Goal: Task Accomplishment & Management: Manage account settings

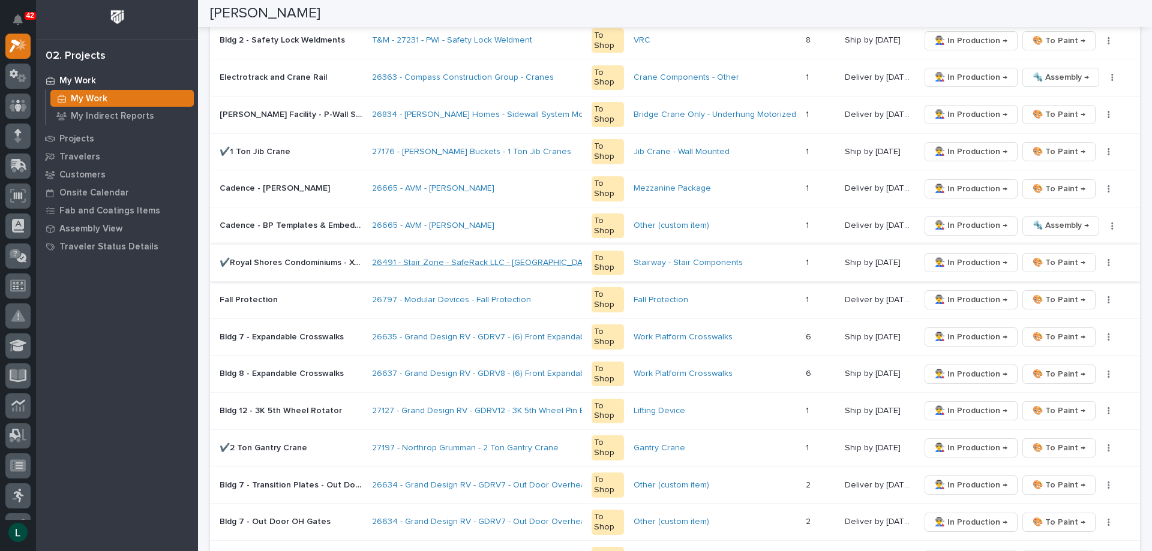
scroll to position [300, 0]
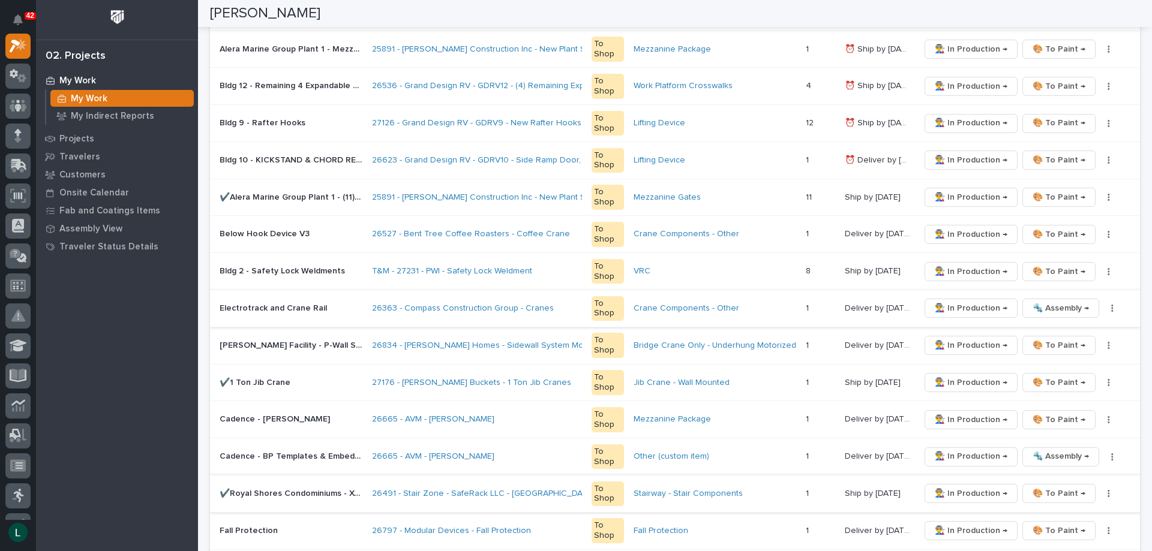
click at [951, 305] on span "👨‍🏭 In Production →" at bounding box center [971, 308] width 73 height 14
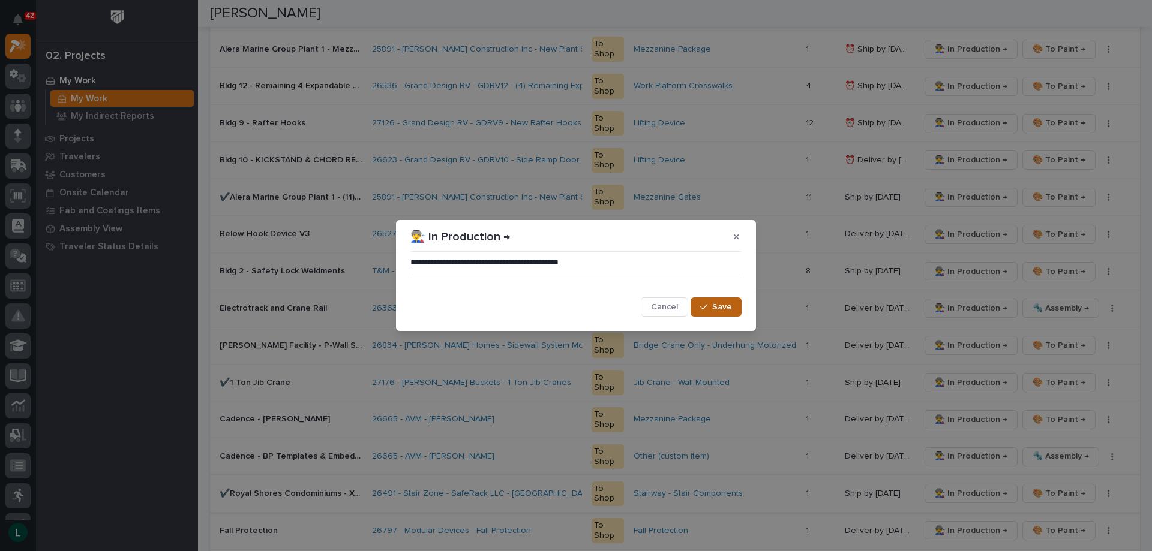
click at [716, 303] on span "Save" at bounding box center [722, 307] width 20 height 11
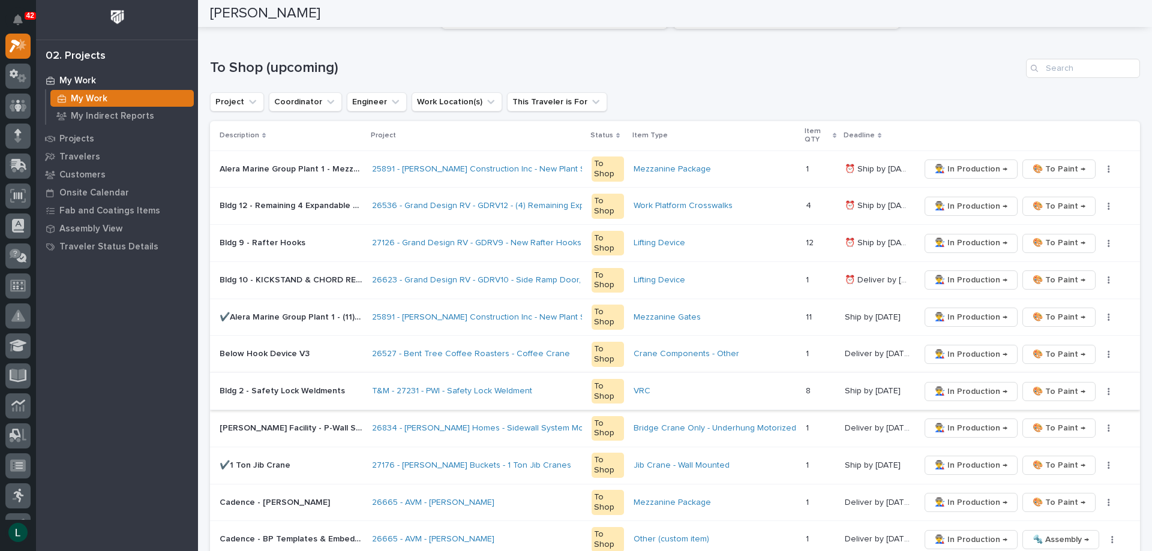
scroll to position [240, 0]
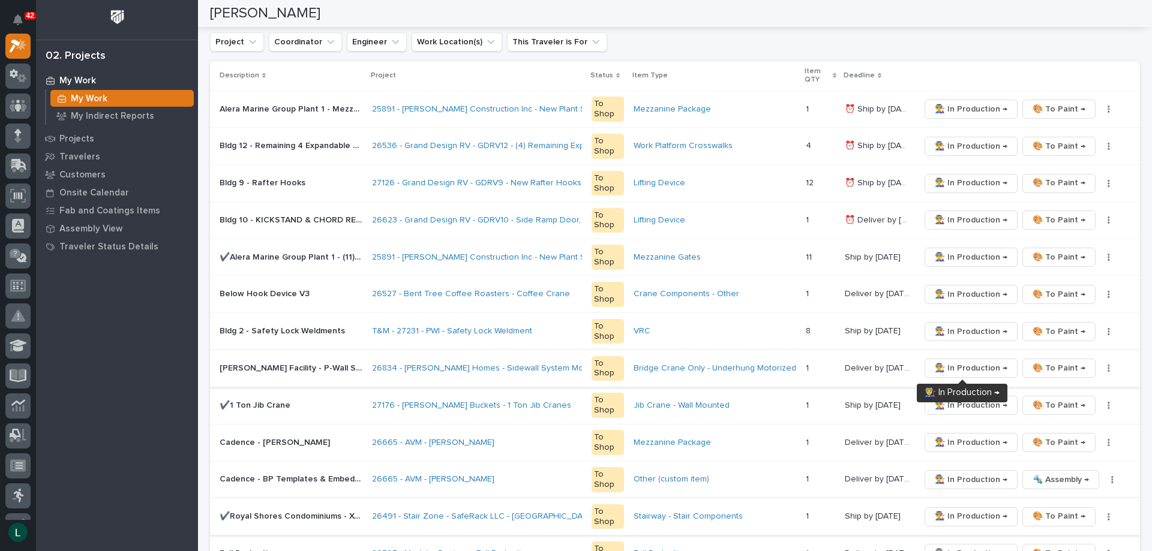
click at [967, 367] on span "👨‍🏭 In Production →" at bounding box center [971, 368] width 73 height 14
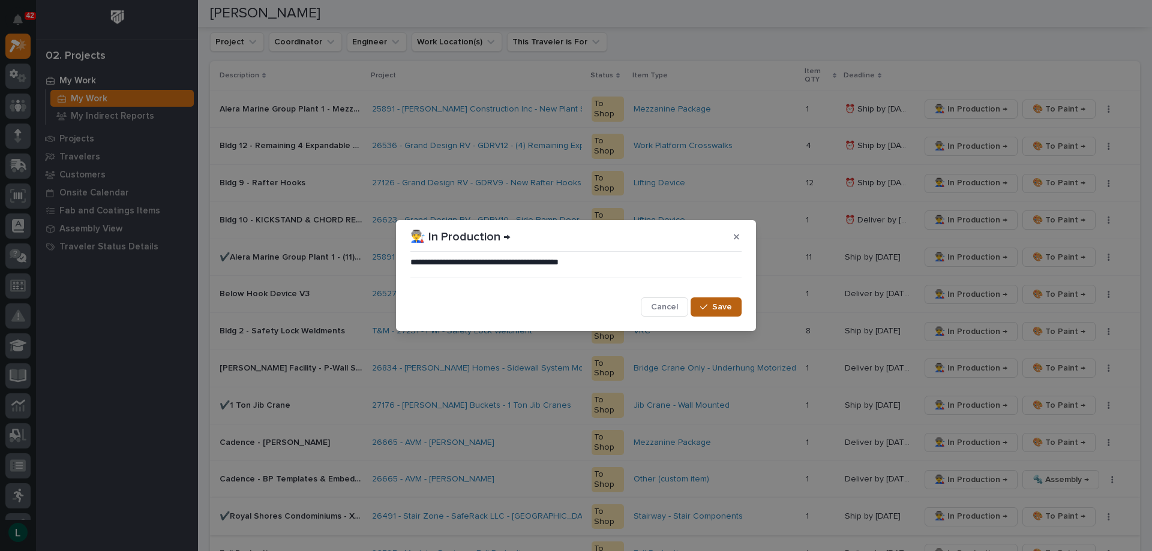
click at [728, 305] on span "Save" at bounding box center [722, 307] width 20 height 11
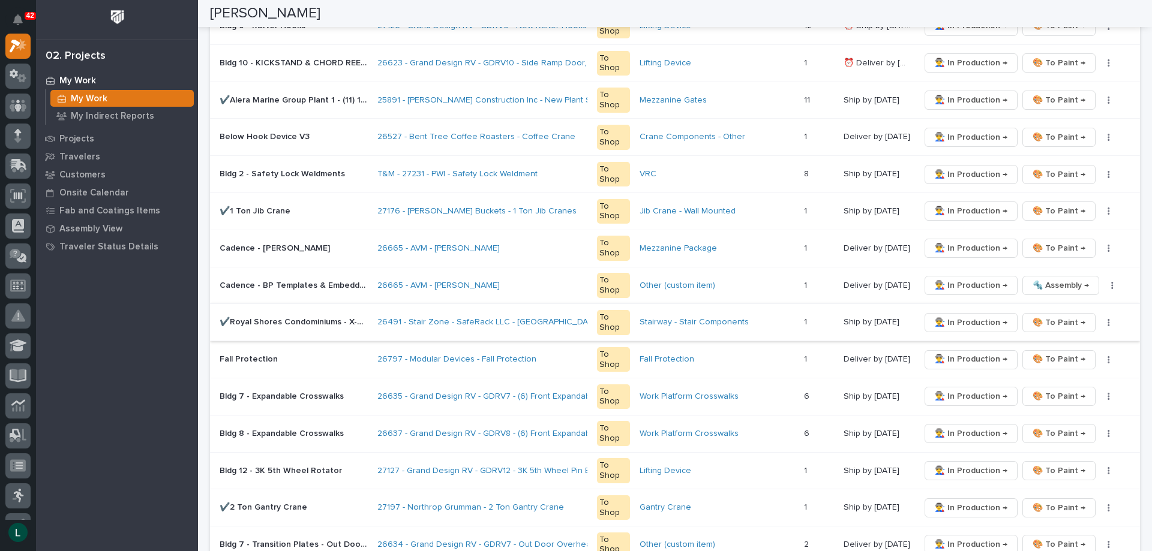
scroll to position [457, 0]
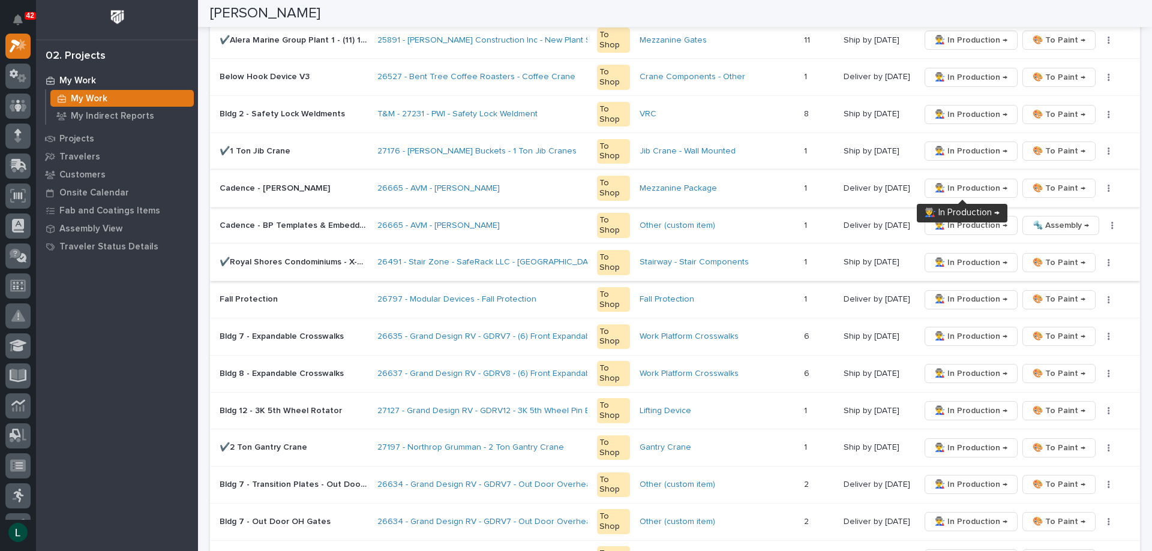
click at [963, 188] on span "👨‍🏭 In Production →" at bounding box center [971, 188] width 73 height 14
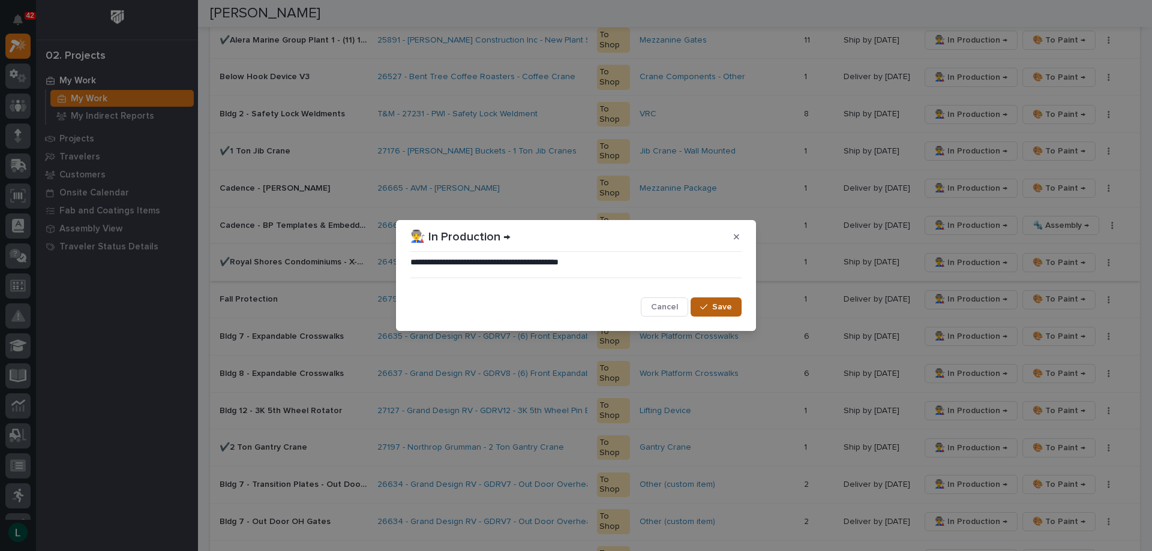
click at [719, 304] on span "Save" at bounding box center [722, 307] width 20 height 11
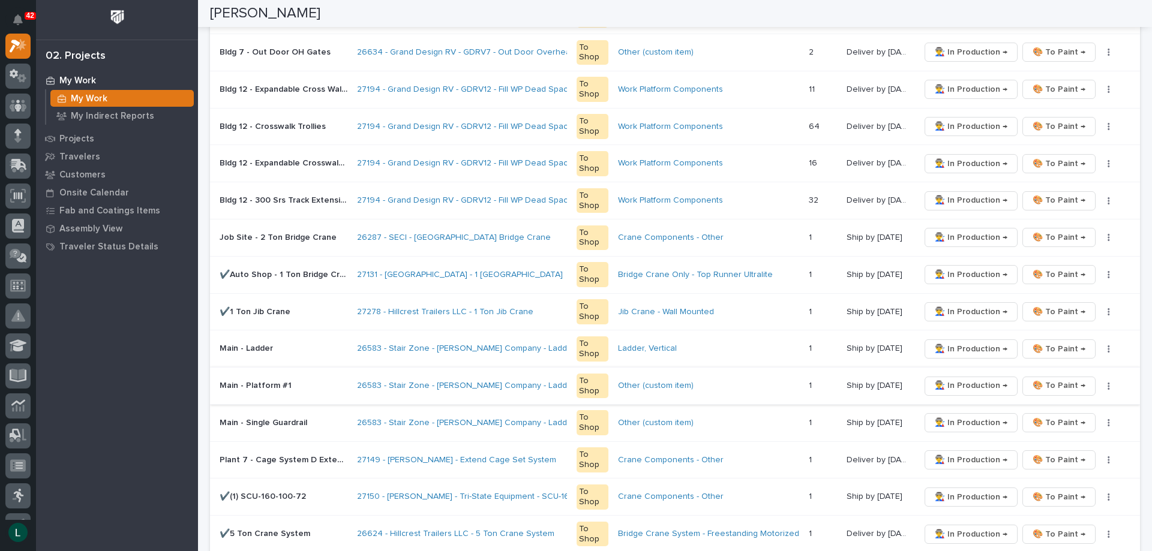
scroll to position [974, 0]
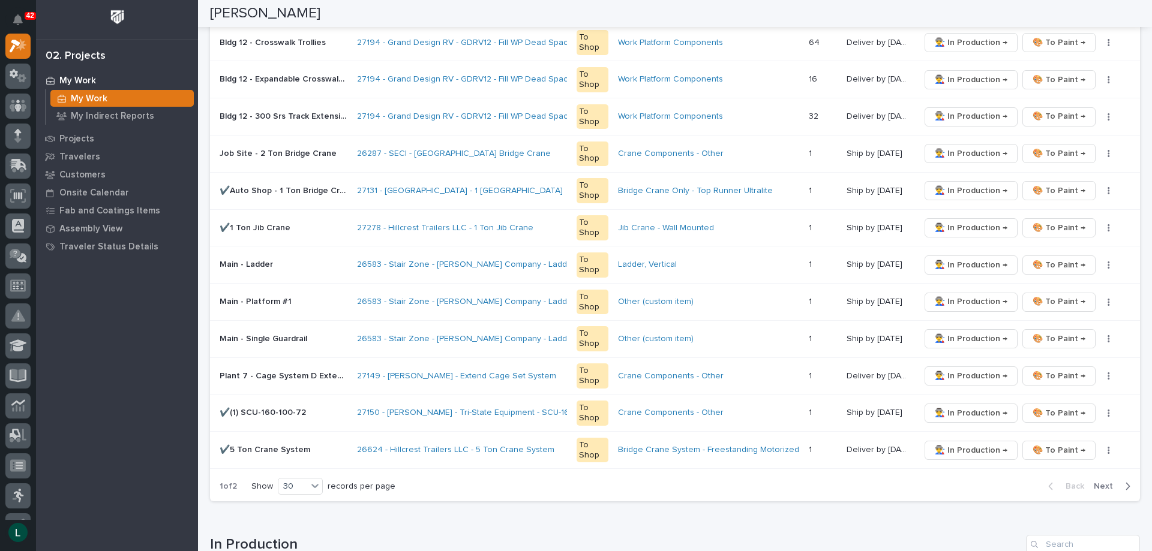
click at [1125, 485] on icon "button" at bounding box center [1127, 486] width 5 height 11
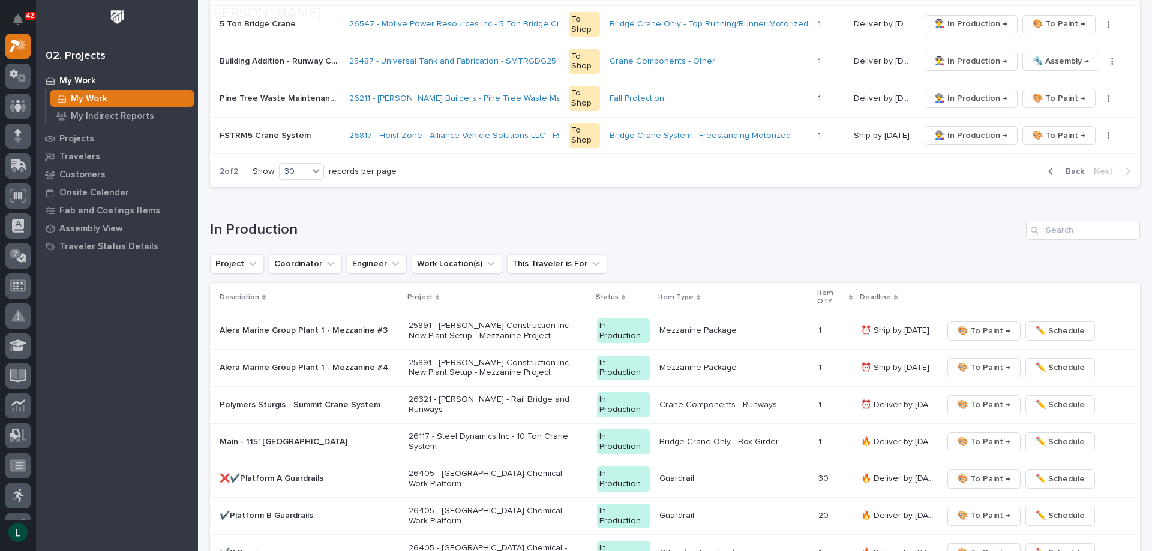
scroll to position [756, 0]
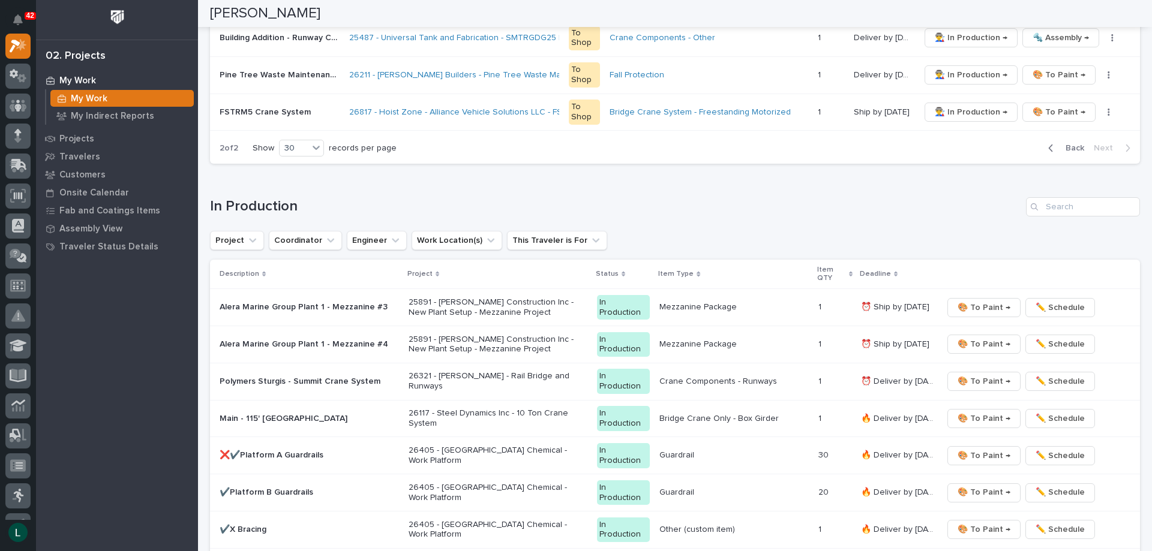
click at [1048, 146] on icon "button" at bounding box center [1050, 148] width 5 height 11
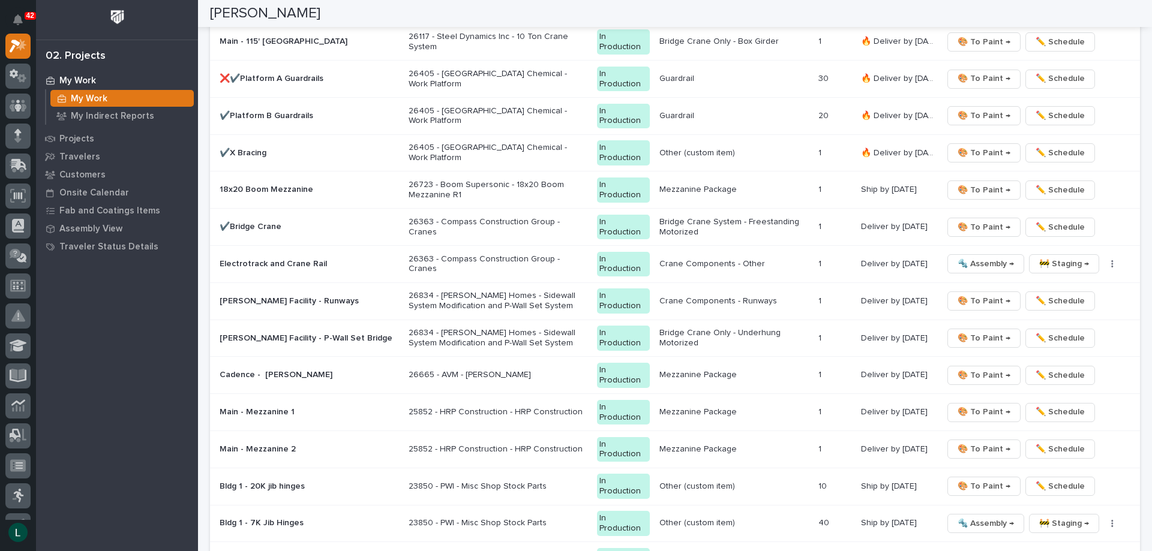
scroll to position [1693, 0]
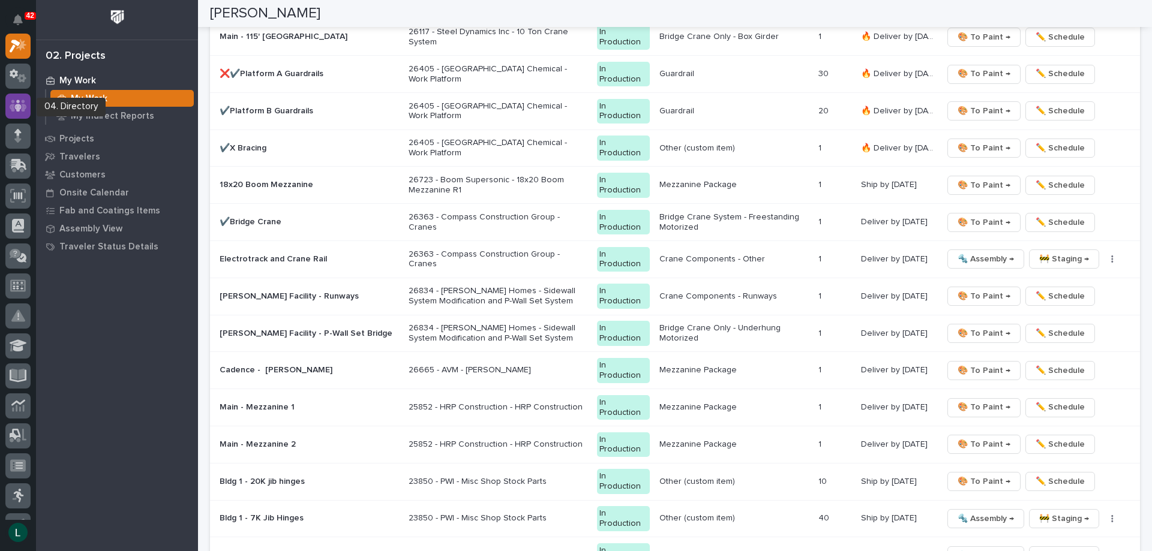
click at [18, 104] on icon at bounding box center [18, 106] width 17 height 14
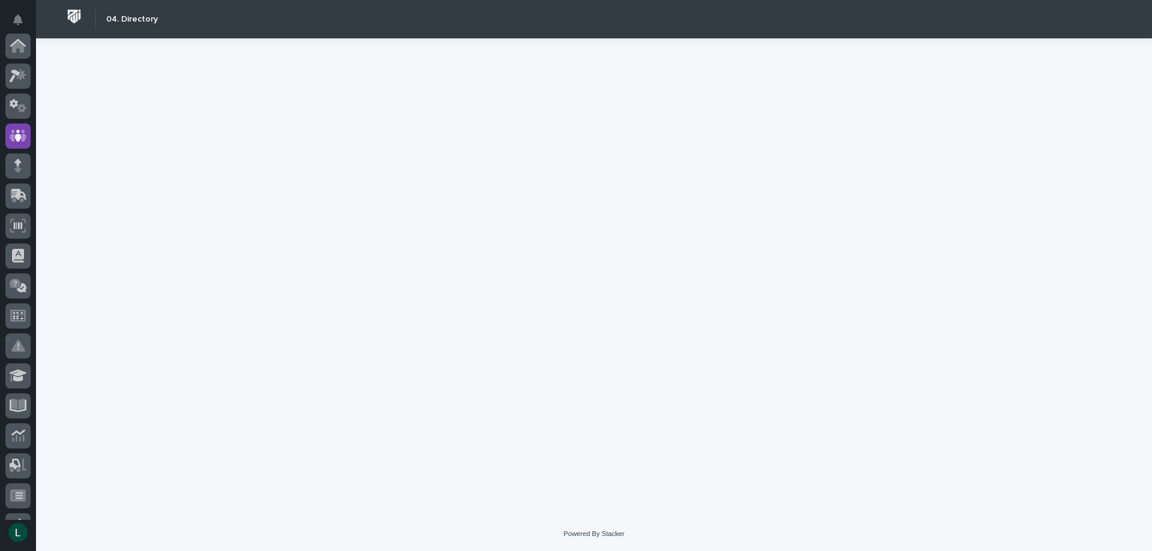
scroll to position [90, 0]
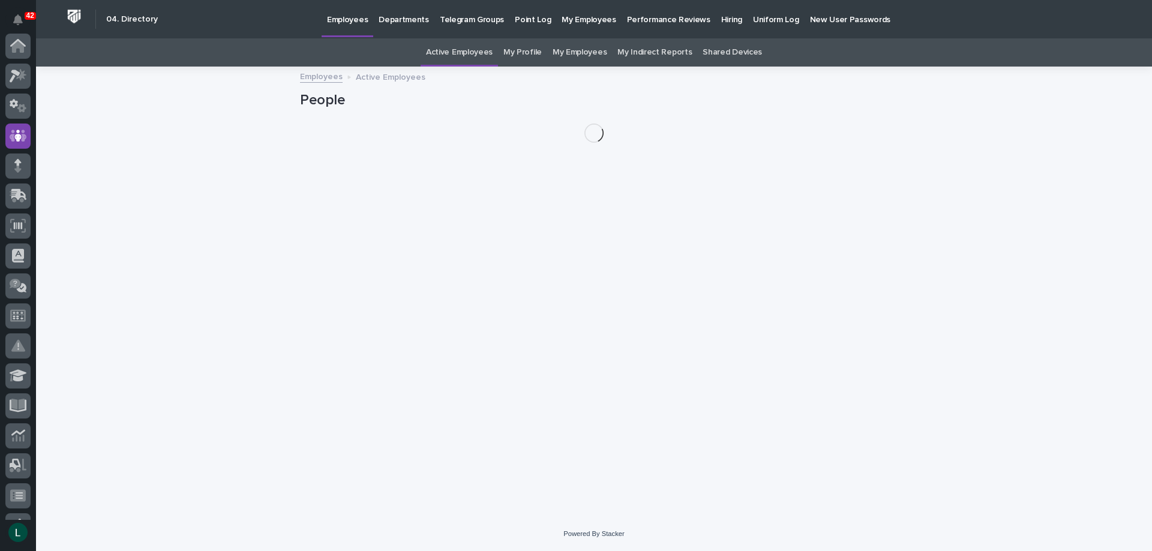
scroll to position [90, 0]
click at [397, 17] on p "Departments" at bounding box center [404, 12] width 50 height 25
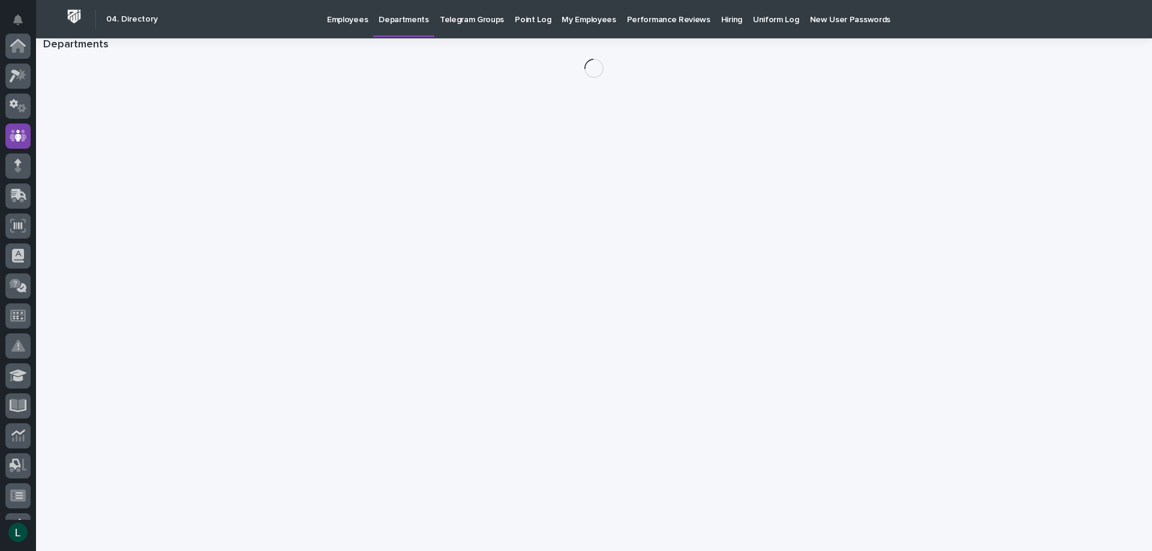
scroll to position [90, 0]
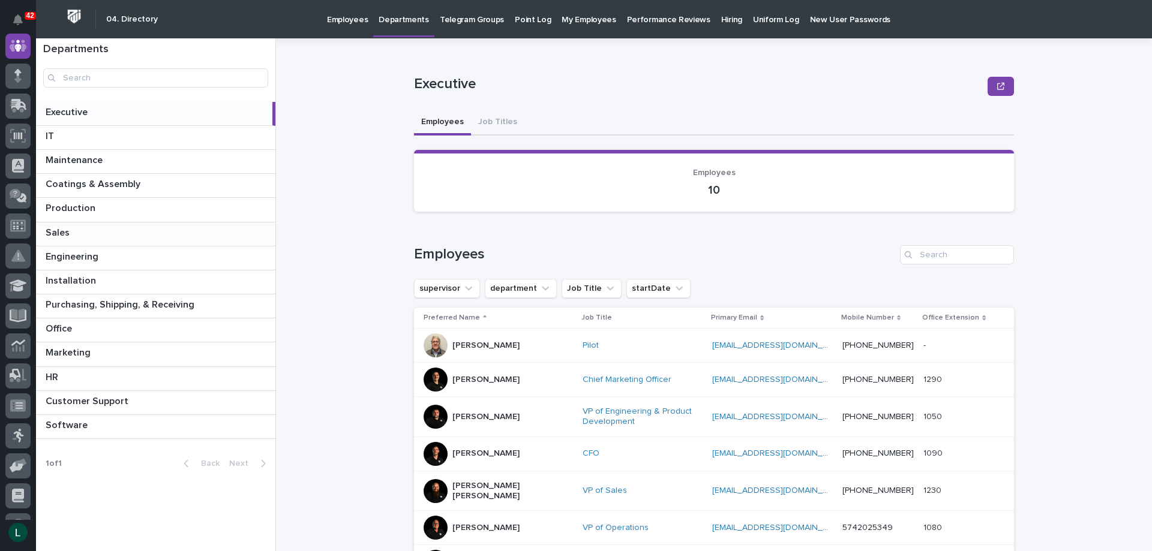
click at [175, 229] on p at bounding box center [158, 232] width 225 height 11
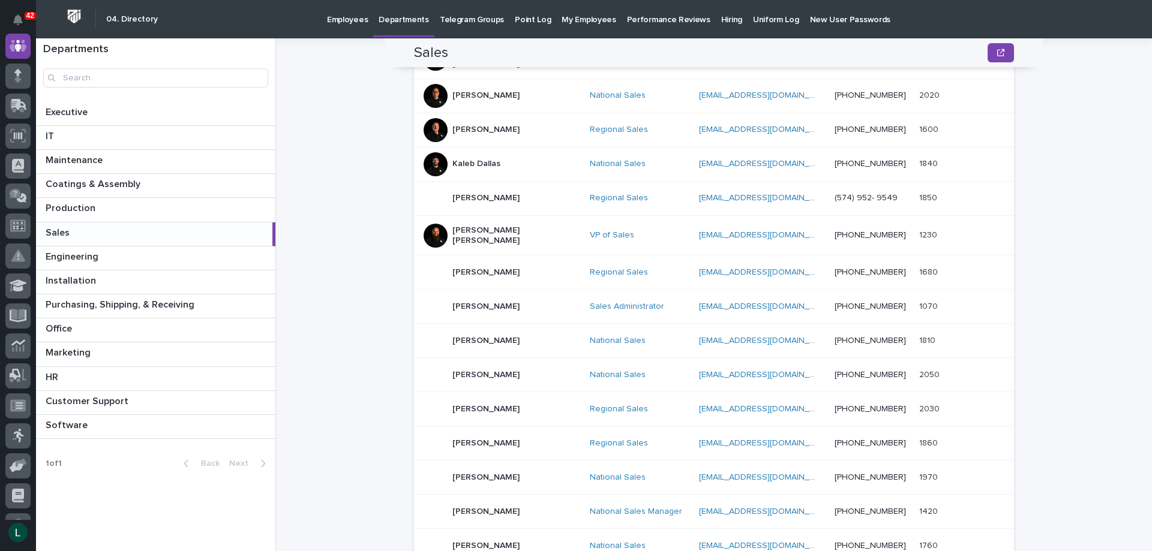
scroll to position [418, 0]
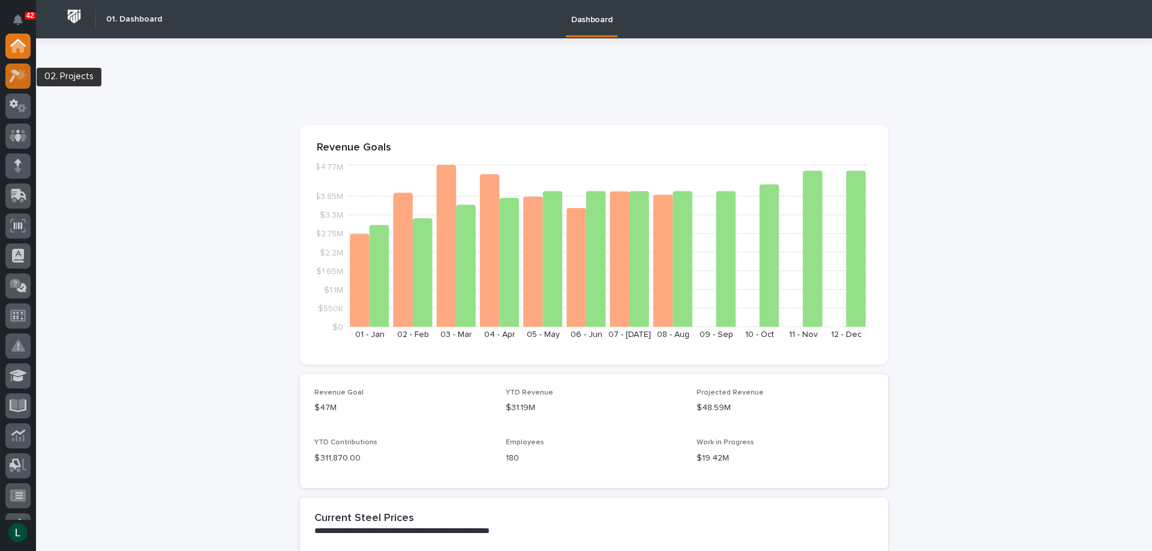
click at [22, 71] on icon at bounding box center [21, 74] width 10 height 12
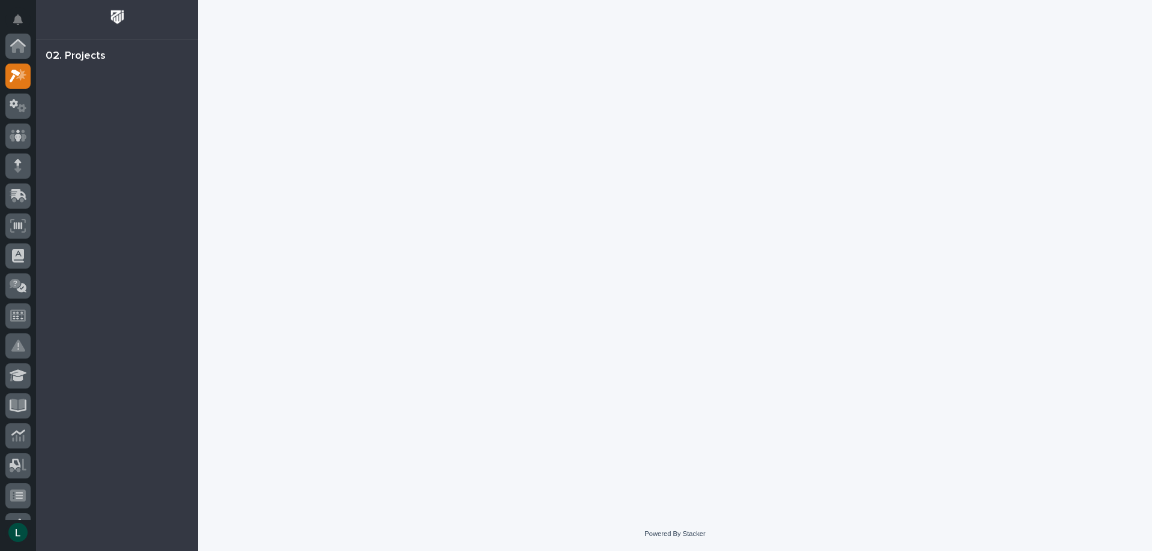
scroll to position [30, 0]
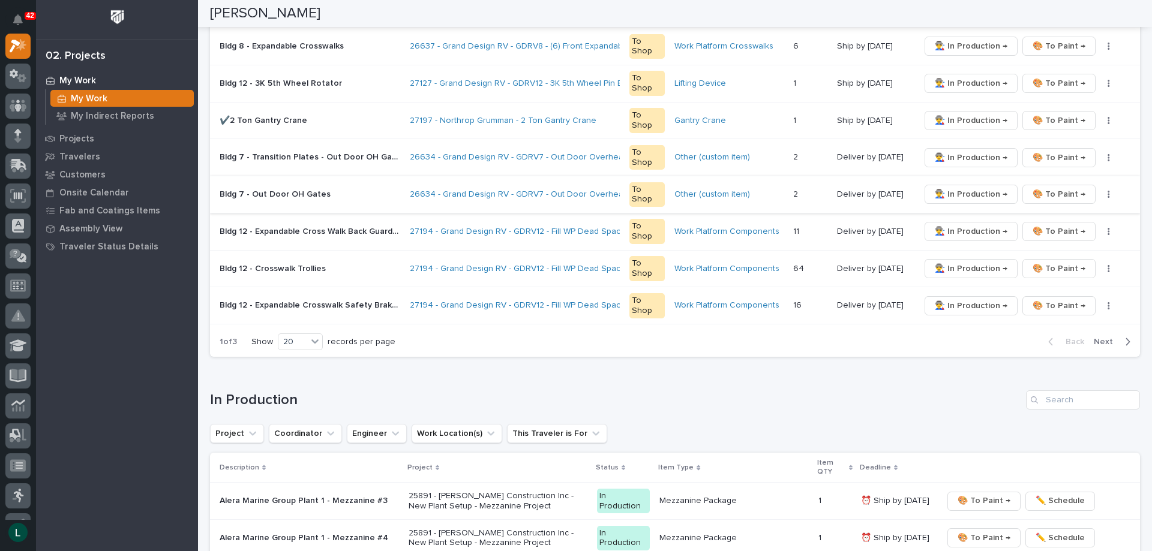
scroll to position [840, 0]
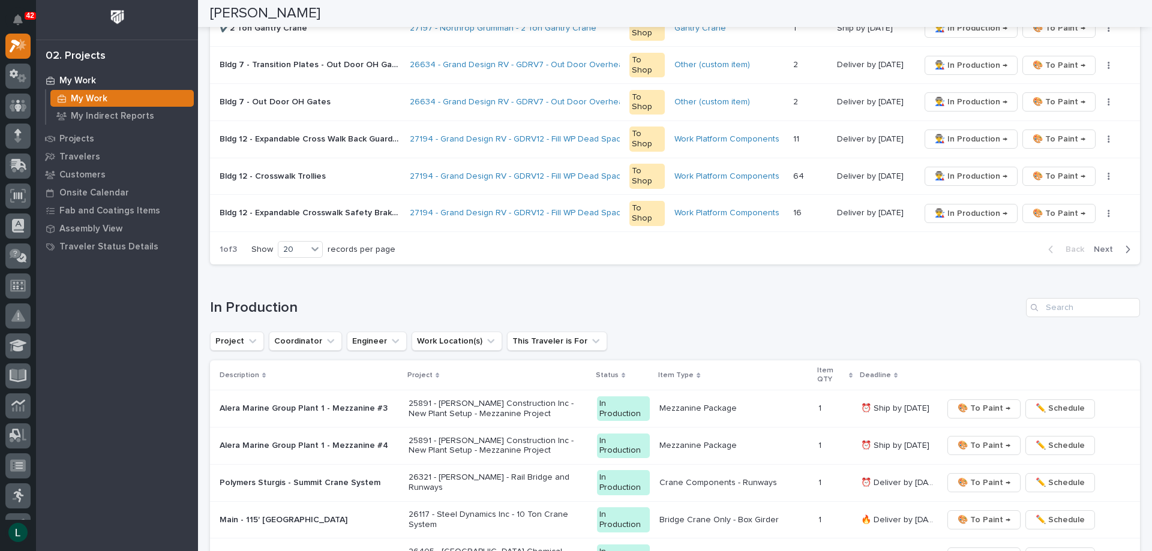
click at [1125, 247] on icon "button" at bounding box center [1127, 249] width 5 height 11
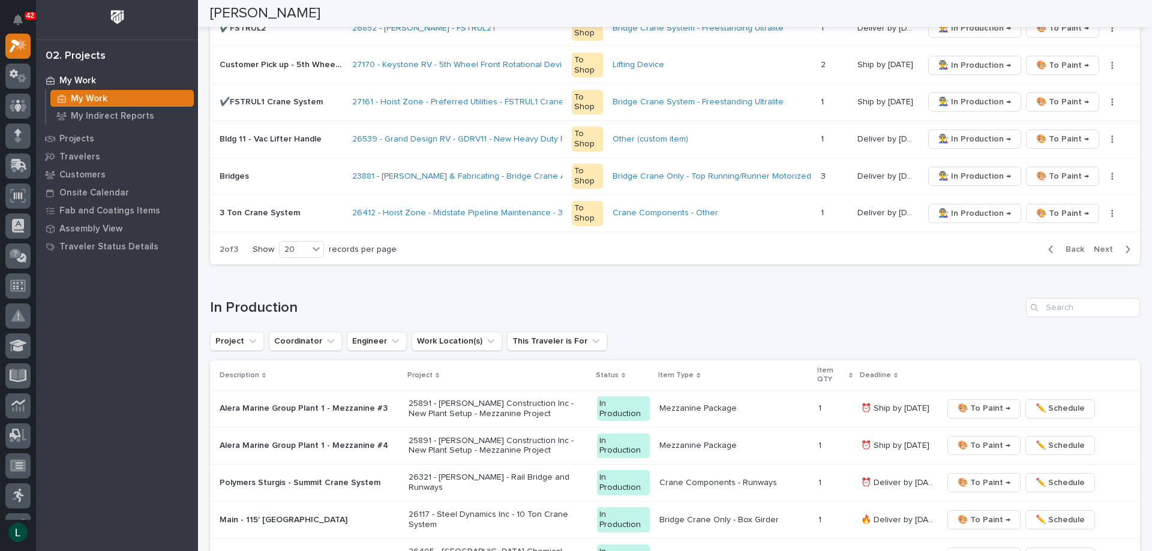
click at [1125, 245] on icon "button" at bounding box center [1127, 249] width 5 height 11
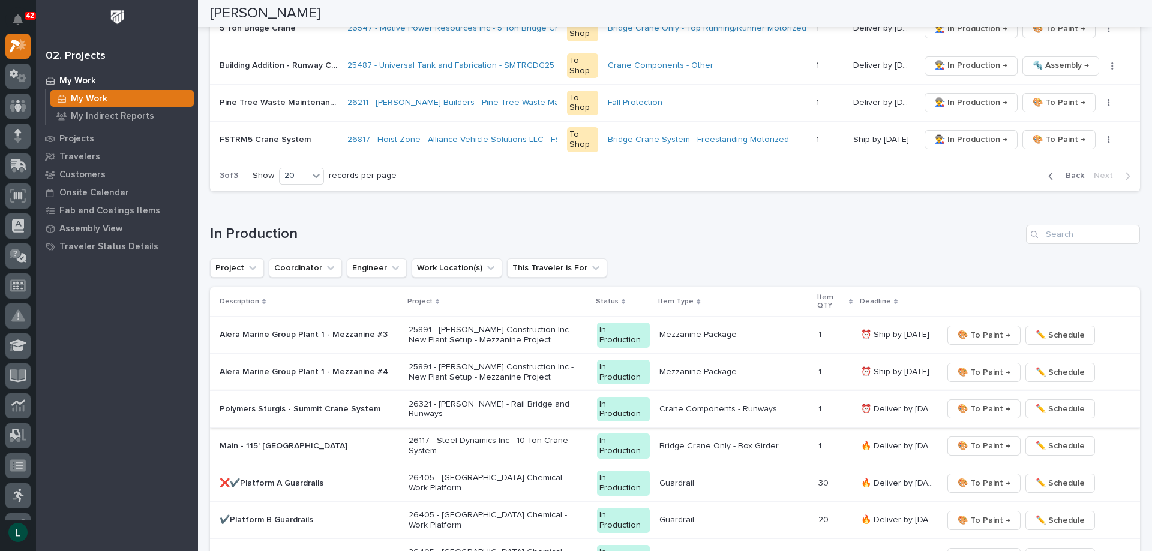
scroll to position [202, 0]
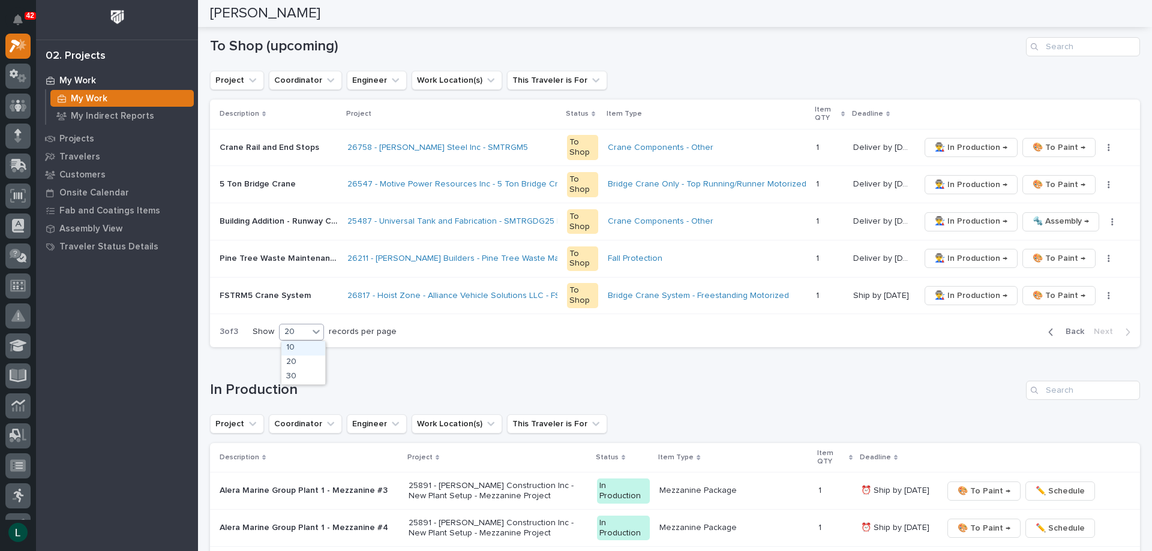
click at [302, 328] on div "20" at bounding box center [294, 332] width 29 height 13
click at [295, 374] on div "30" at bounding box center [303, 377] width 44 height 14
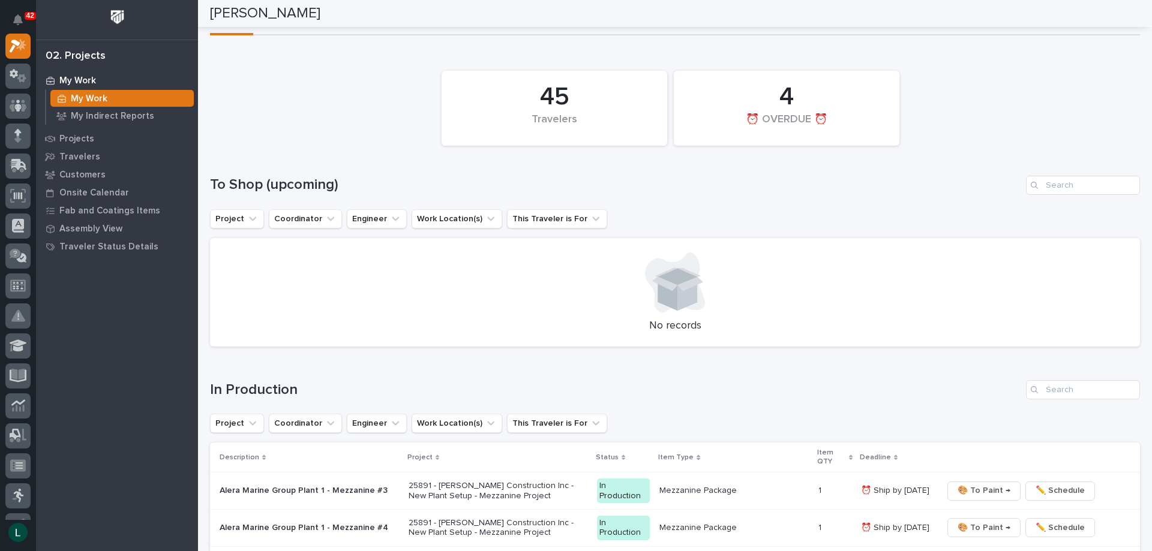
scroll to position [0, 0]
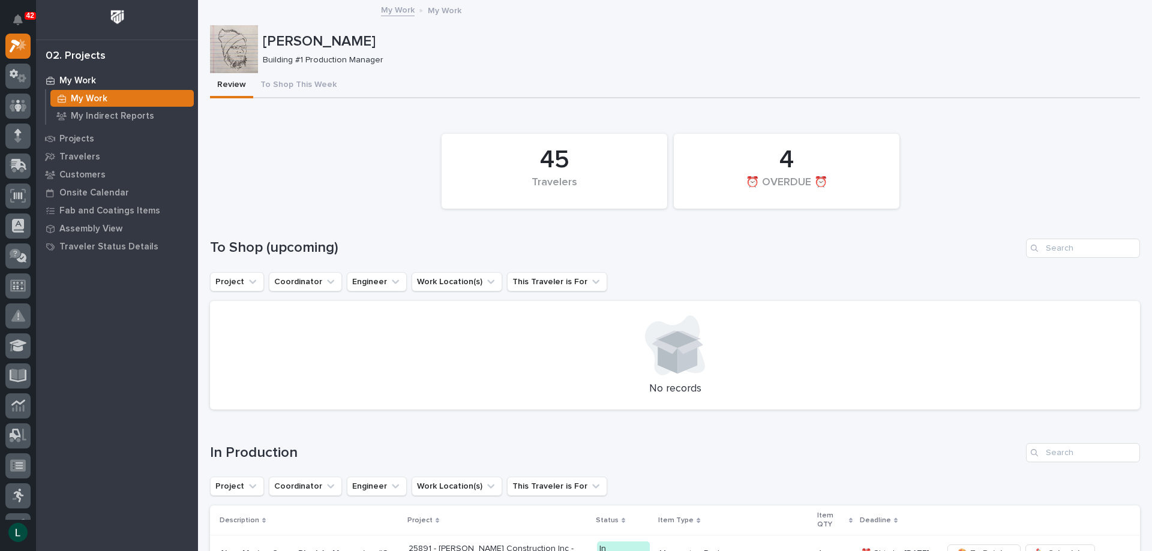
click at [64, 94] on div "My Work" at bounding box center [121, 98] width 143 height 17
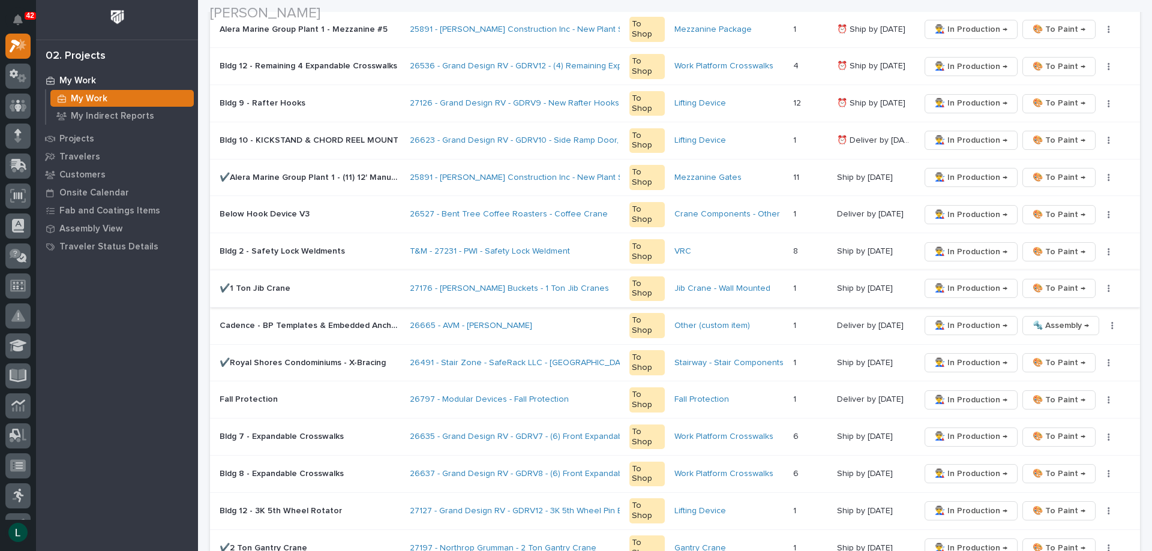
scroll to position [660, 0]
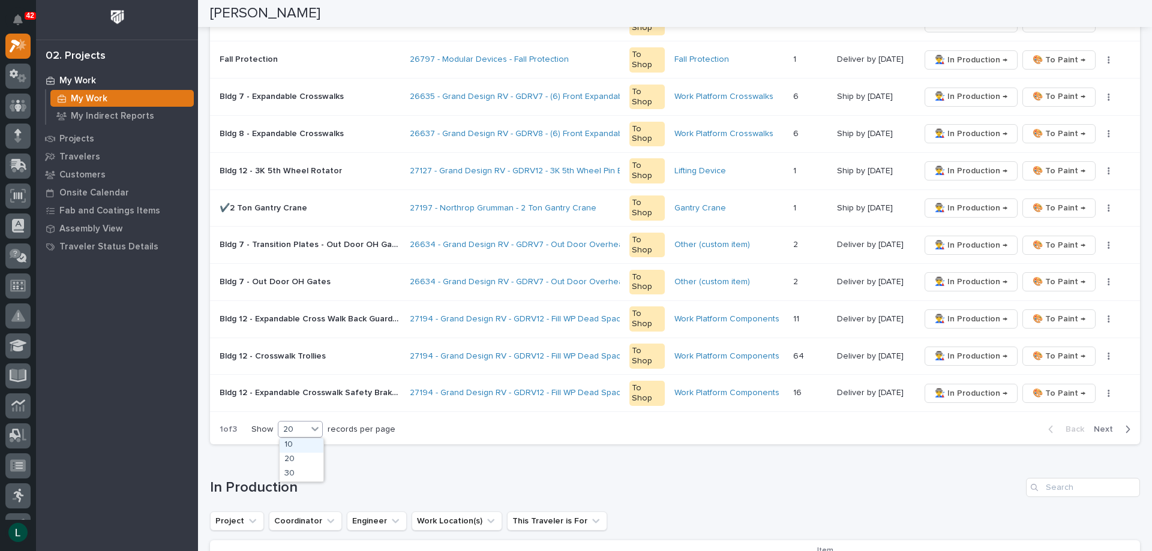
click at [307, 428] on div "20" at bounding box center [292, 430] width 29 height 13
click at [288, 475] on div "30" at bounding box center [302, 474] width 44 height 14
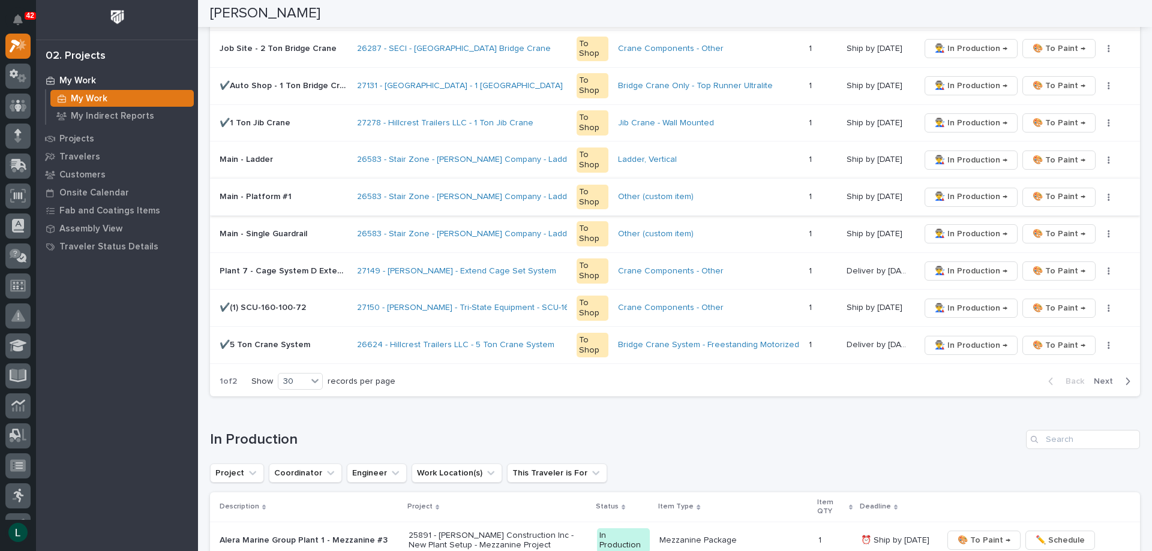
scroll to position [1080, 0]
click at [1125, 378] on icon "button" at bounding box center [1127, 380] width 5 height 11
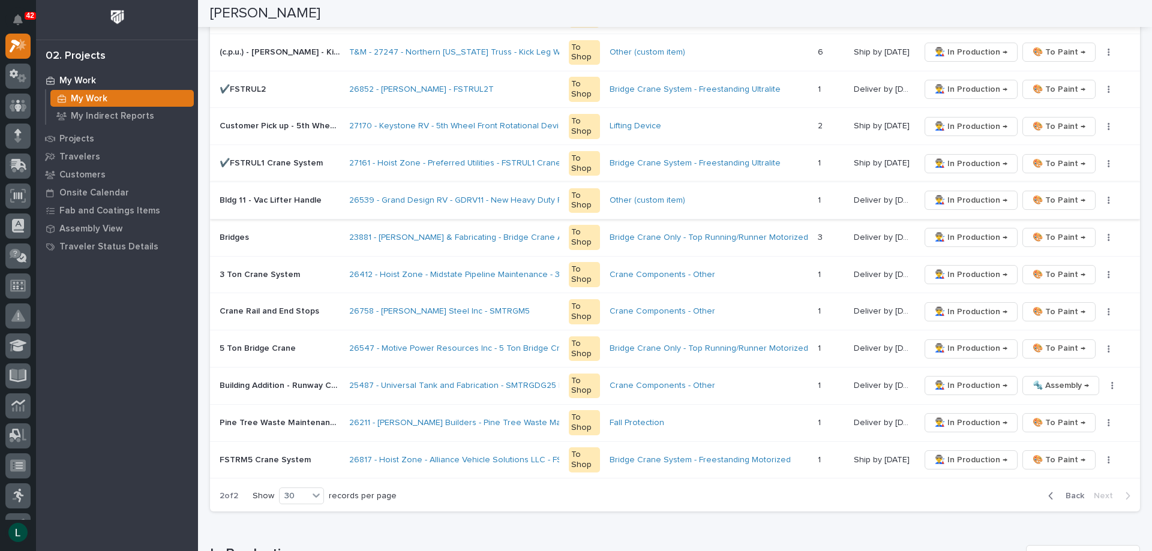
scroll to position [420, 0]
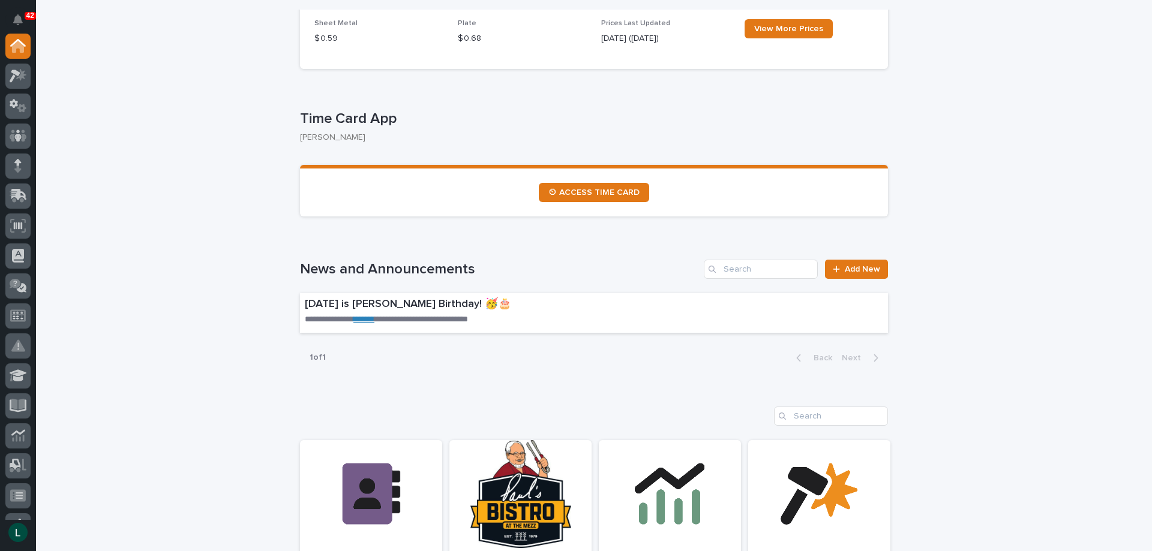
scroll to position [600, 0]
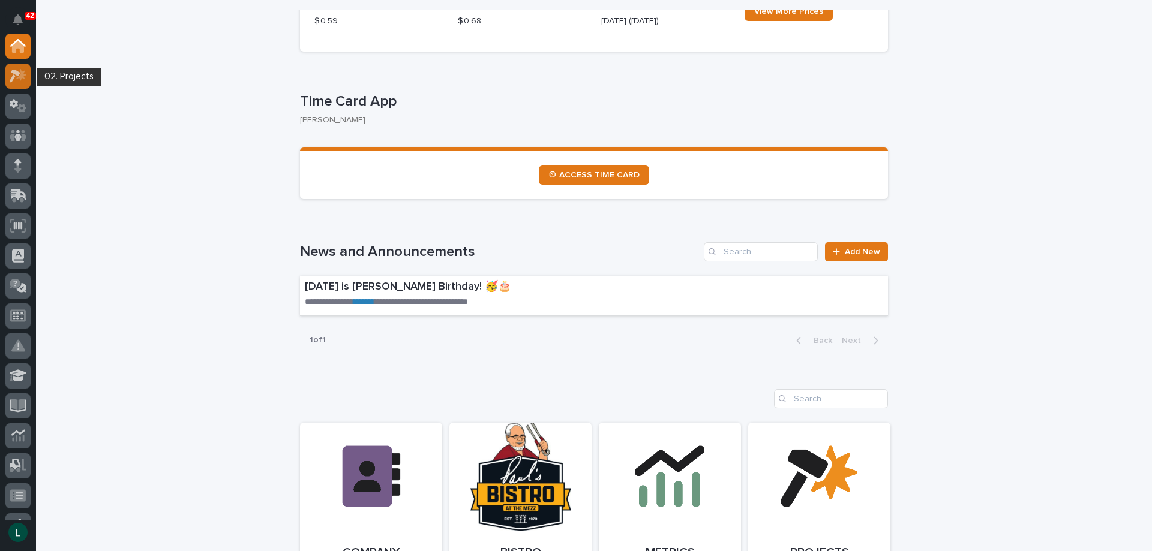
click at [18, 75] on icon at bounding box center [15, 76] width 11 height 13
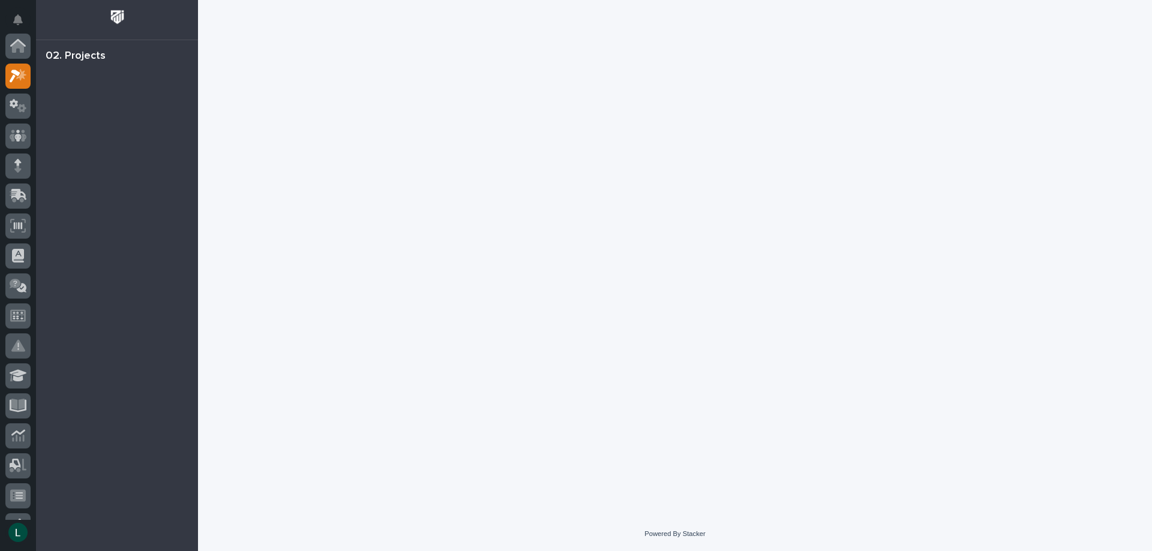
scroll to position [30, 0]
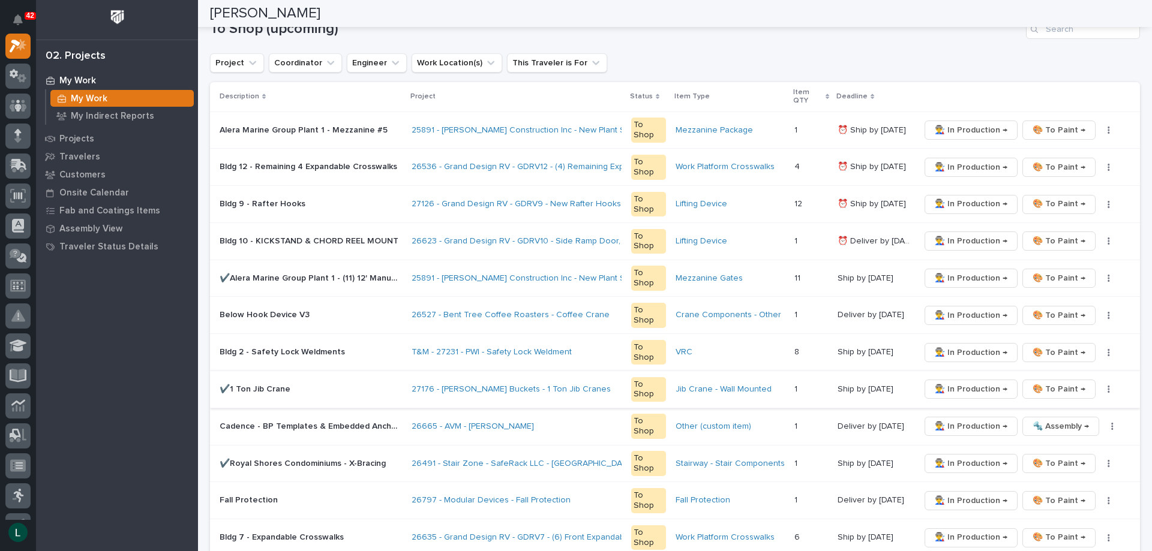
scroll to position [300, 0]
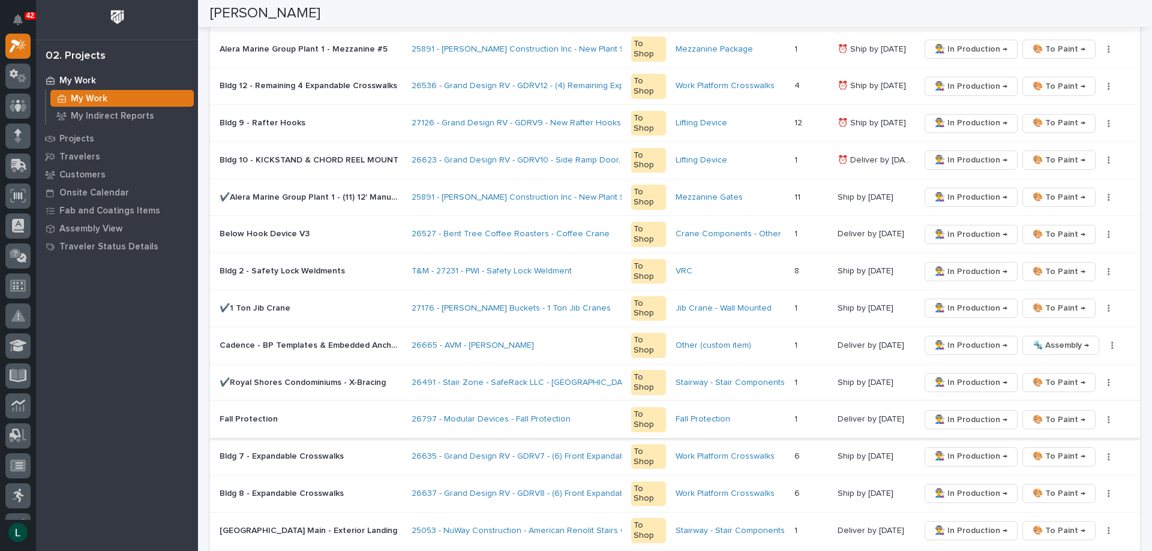
click at [959, 420] on span "👨‍🏭 In Production →" at bounding box center [971, 420] width 73 height 14
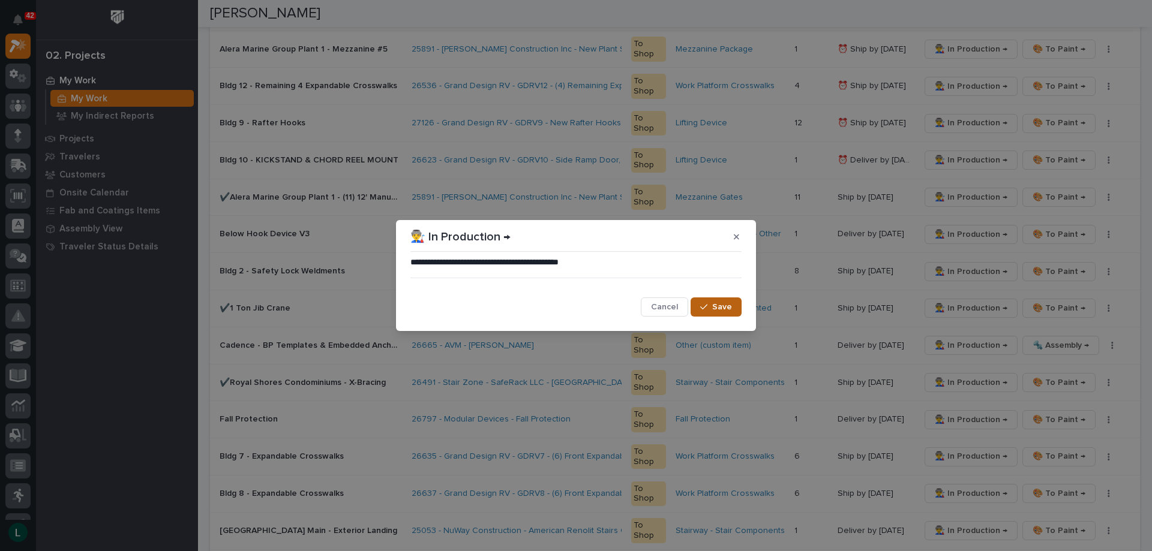
click at [722, 307] on span "Save" at bounding box center [722, 307] width 20 height 11
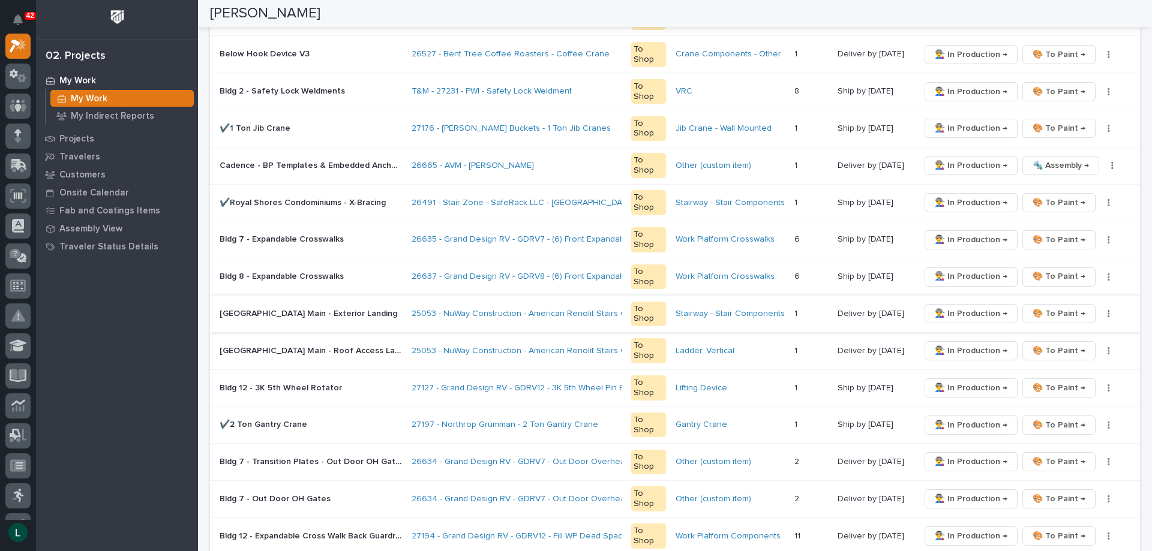
scroll to position [600, 0]
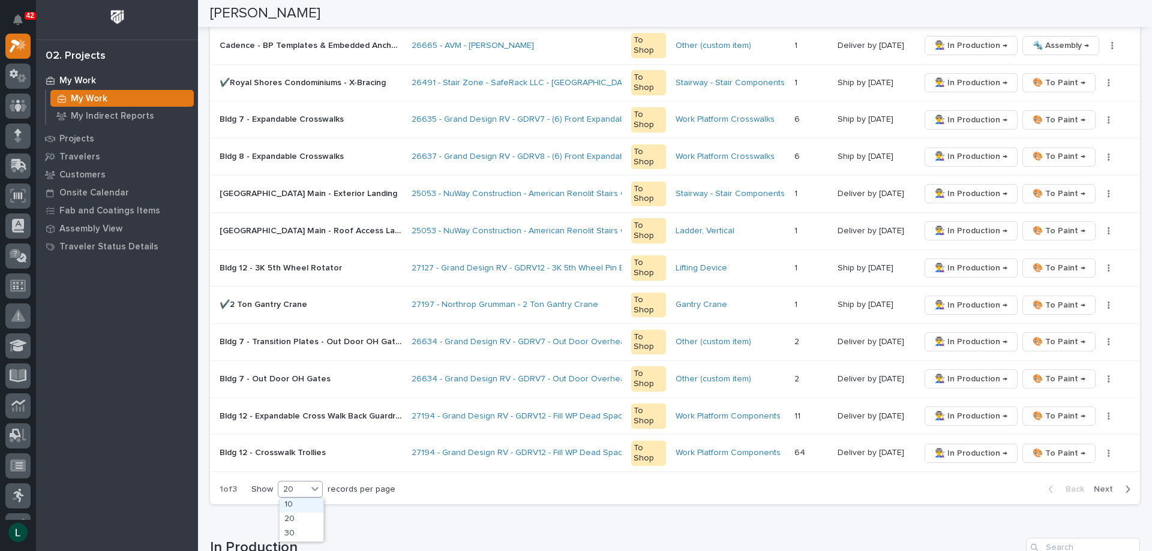
click at [295, 485] on div "20" at bounding box center [292, 490] width 29 height 13
drag, startPoint x: 307, startPoint y: 542, endPoint x: 303, endPoint y: 533, distance: 9.7
click at [303, 533] on div "30" at bounding box center [302, 534] width 44 height 14
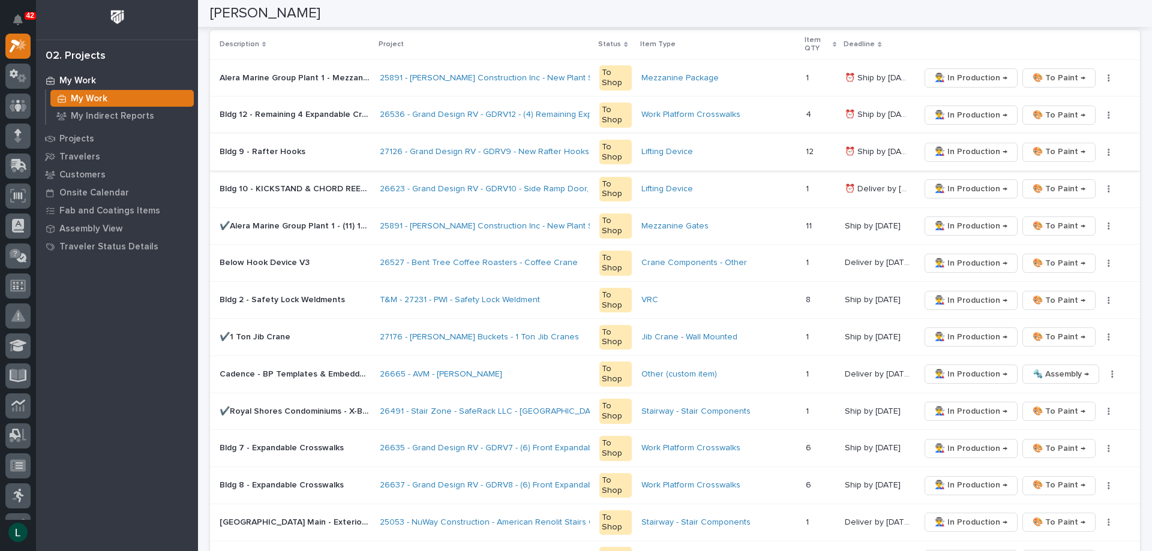
scroll to position [300, 0]
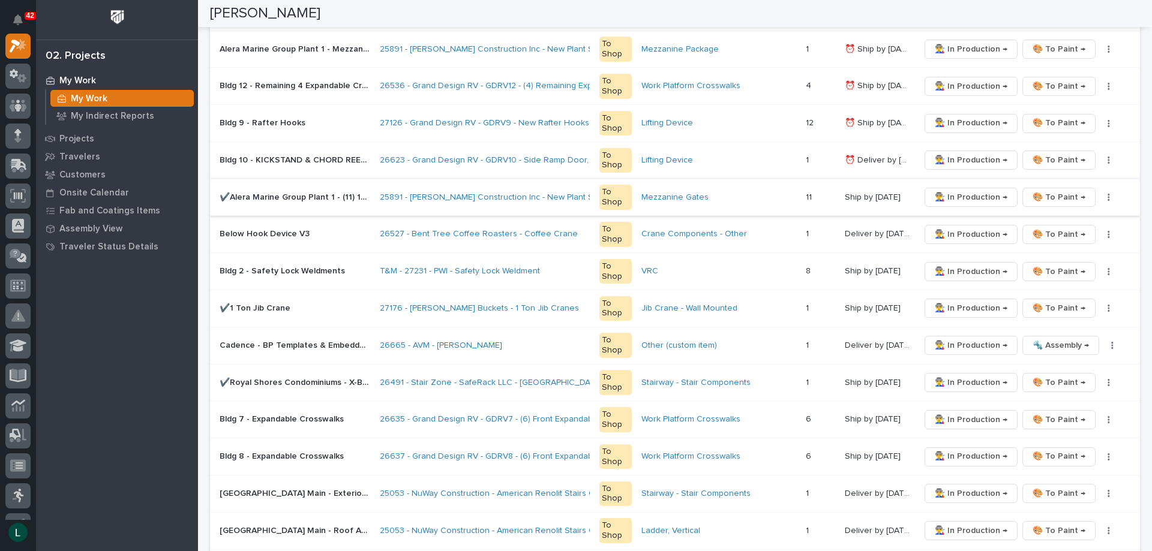
click at [968, 195] on span "👨‍🏭 In Production →" at bounding box center [971, 197] width 73 height 14
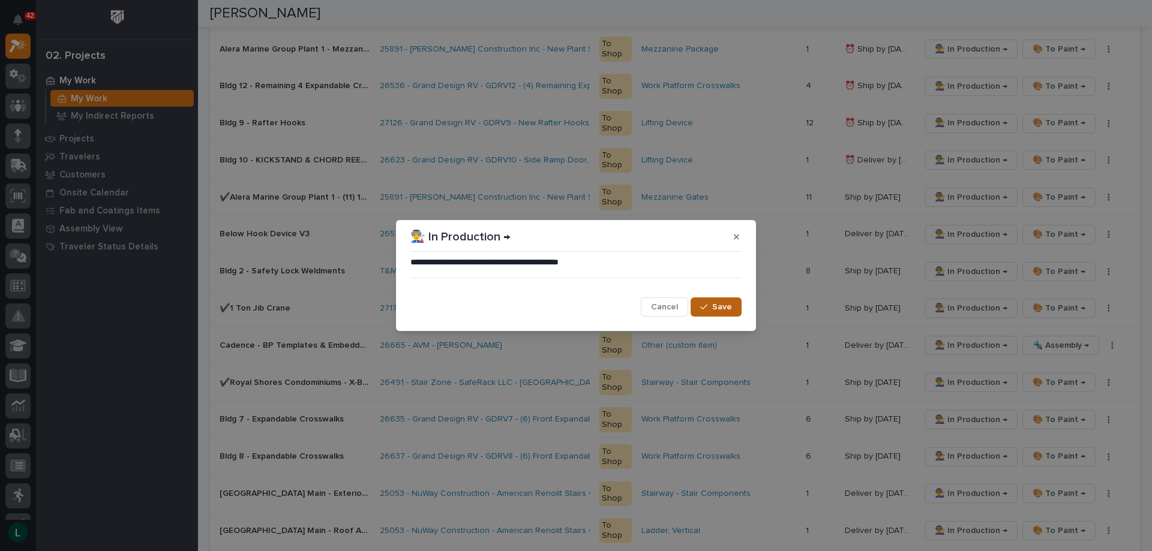
click at [716, 304] on span "Save" at bounding box center [722, 307] width 20 height 11
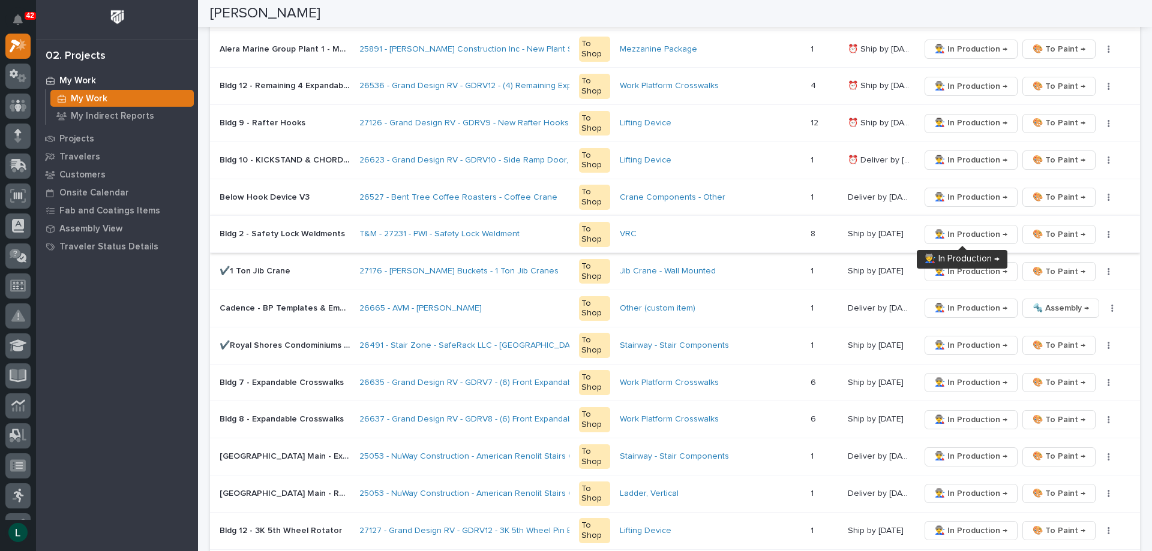
click at [968, 232] on span "👨‍🏭 In Production →" at bounding box center [971, 234] width 73 height 14
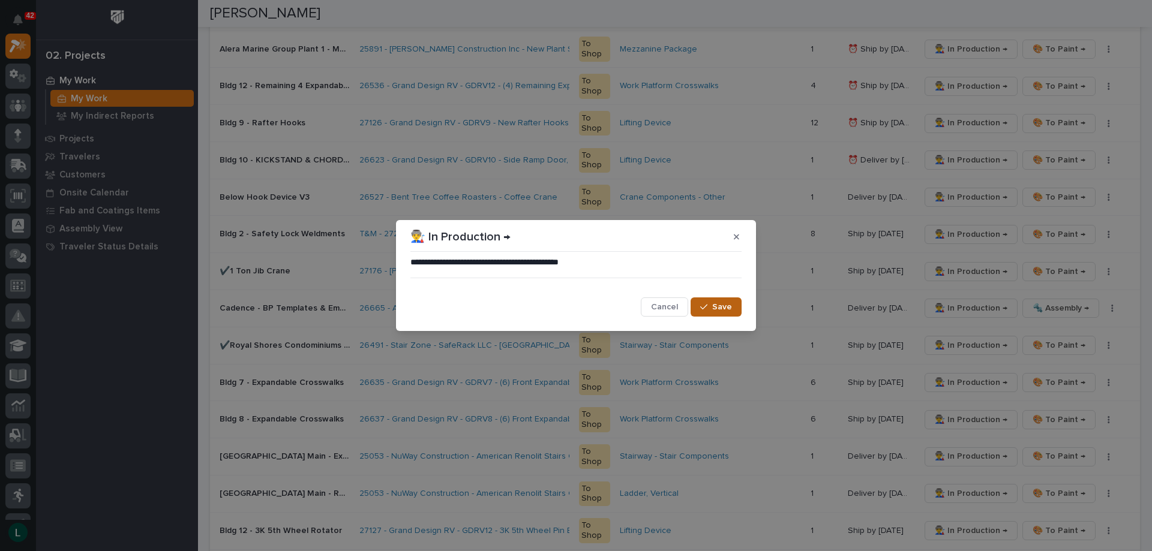
click at [720, 307] on span "Save" at bounding box center [722, 307] width 20 height 11
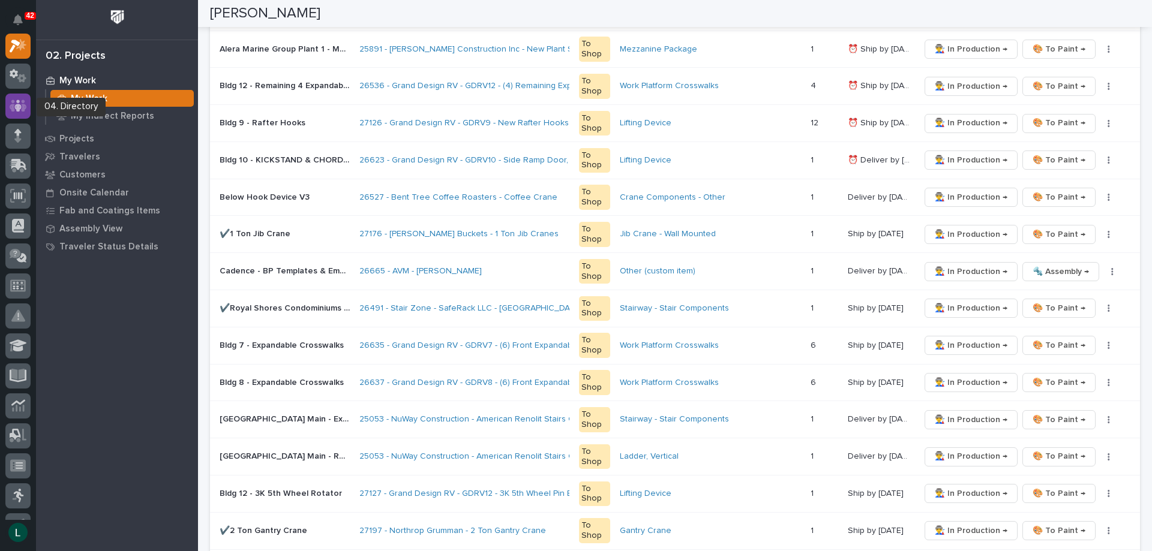
click at [20, 101] on icon at bounding box center [18, 106] width 17 height 14
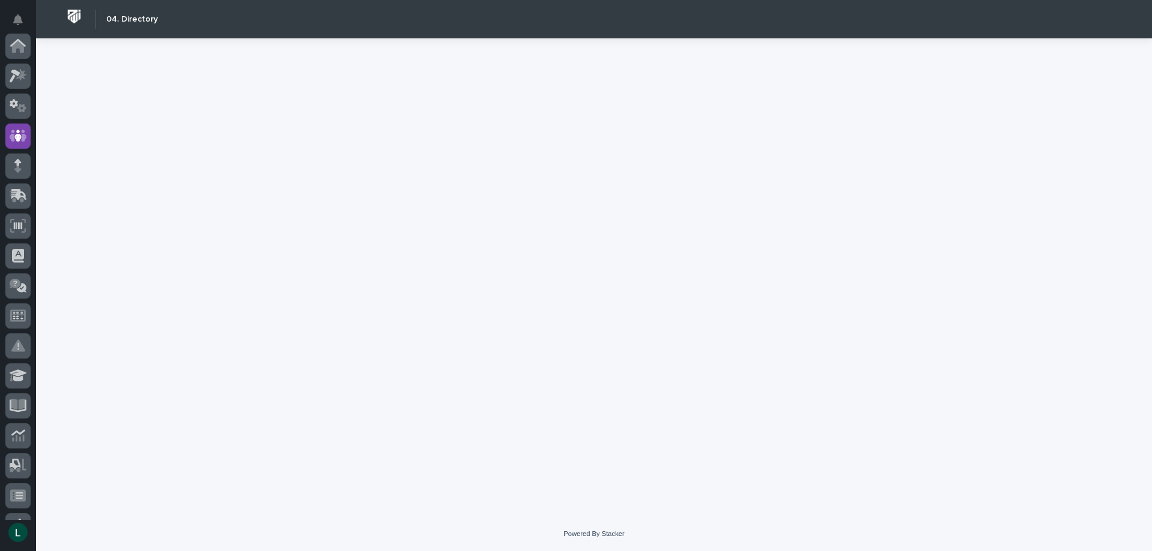
scroll to position [90, 0]
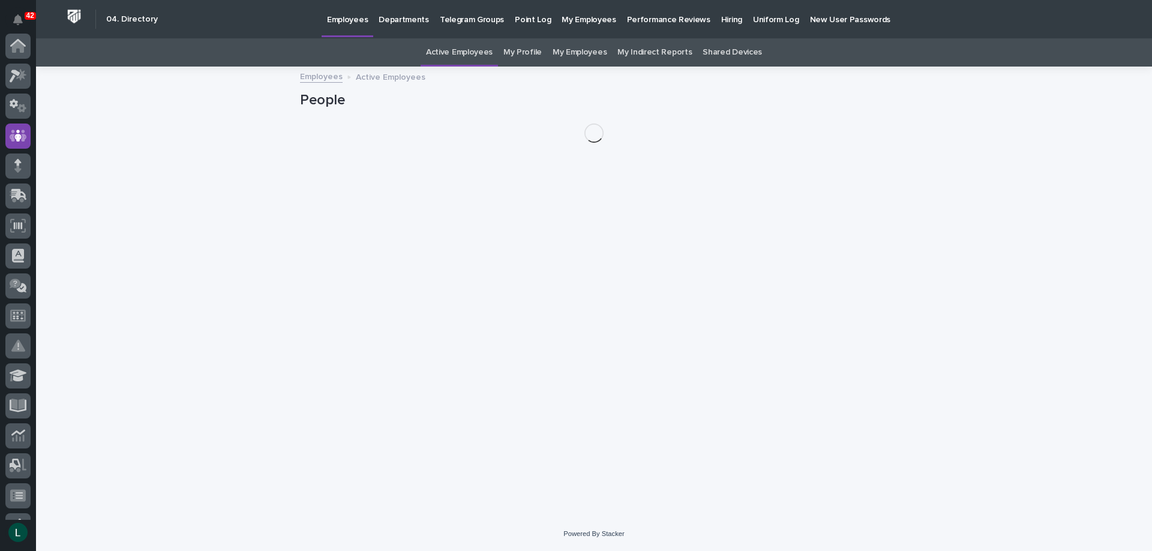
scroll to position [90, 0]
click at [386, 19] on p "Departments" at bounding box center [404, 12] width 50 height 25
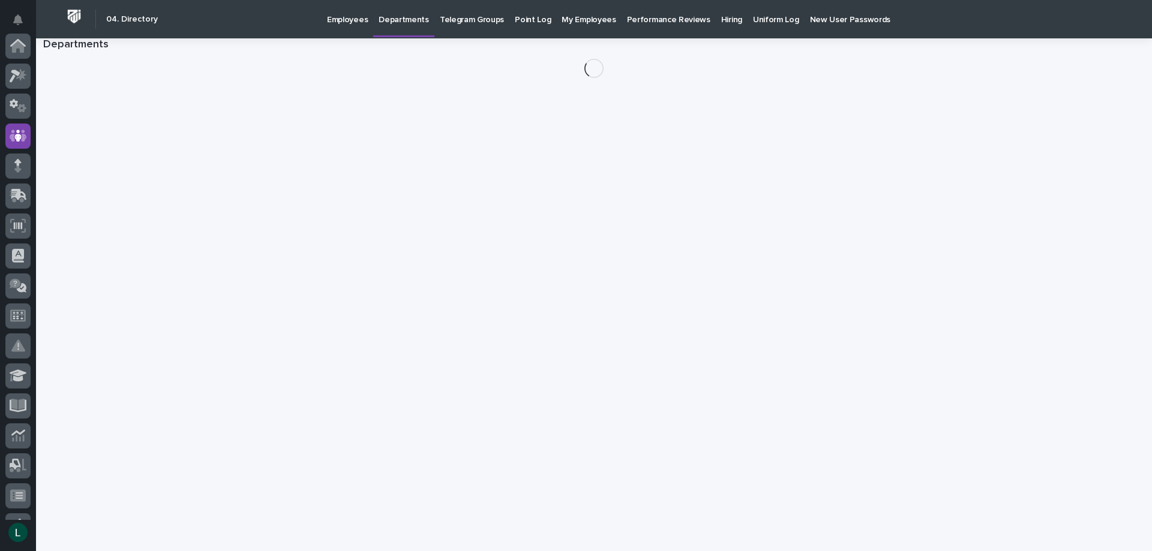
scroll to position [90, 0]
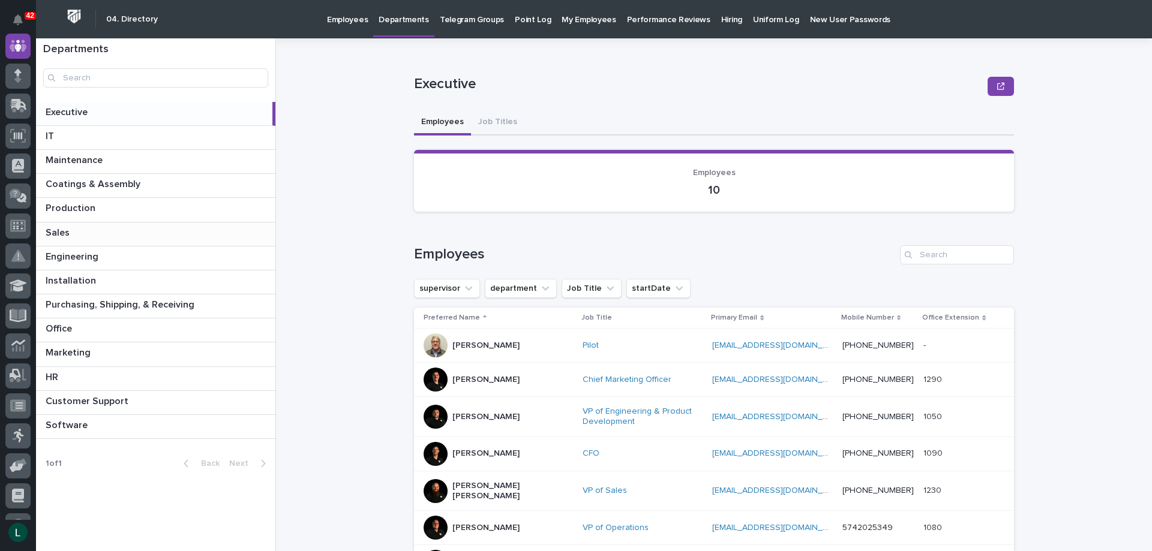
click at [115, 230] on p at bounding box center [158, 232] width 225 height 11
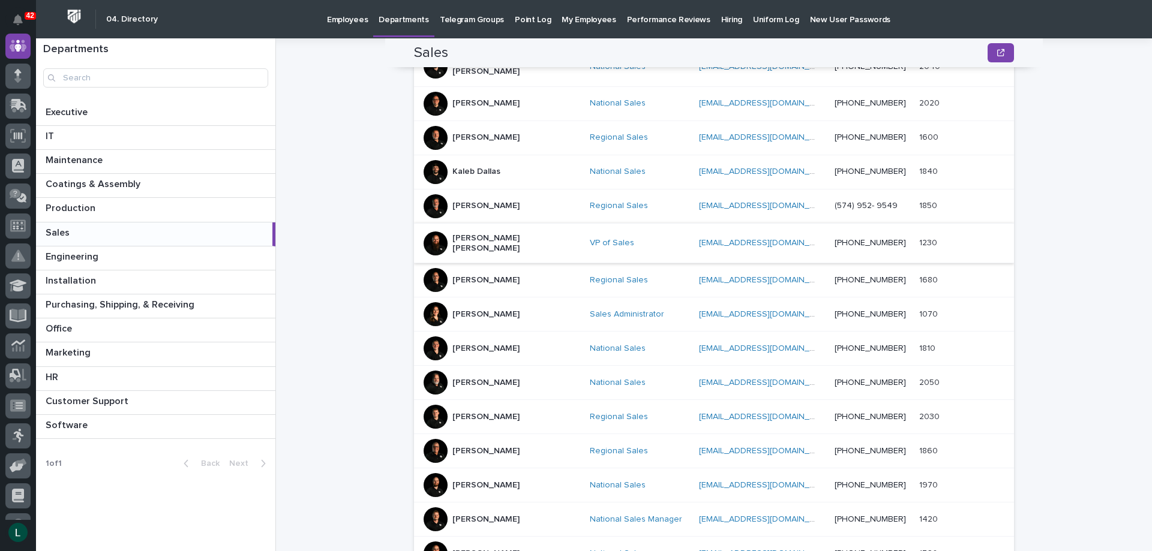
scroll to position [420, 0]
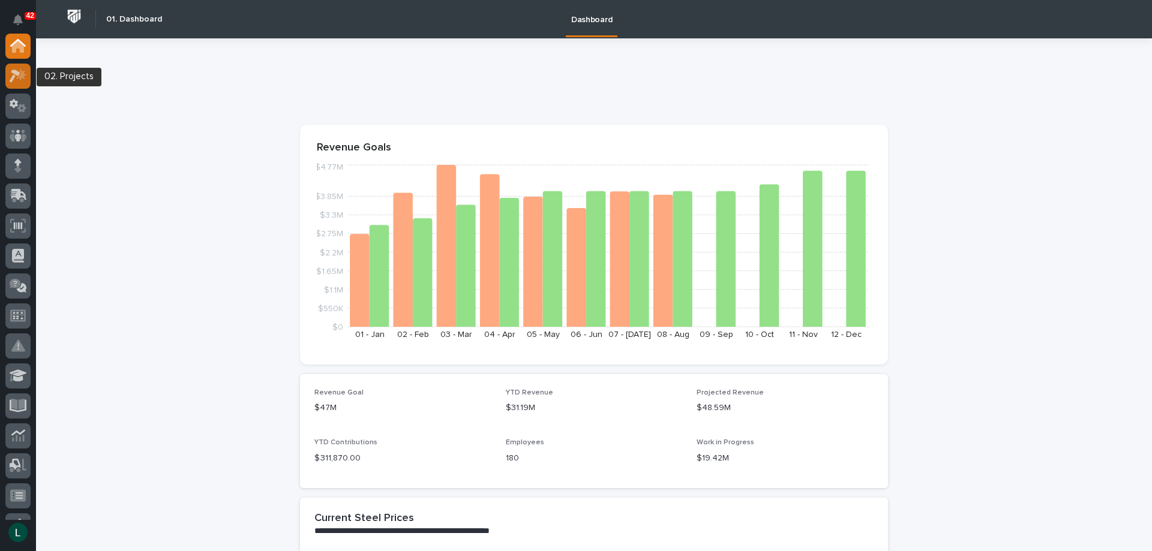
click at [16, 73] on icon at bounding box center [15, 76] width 11 height 13
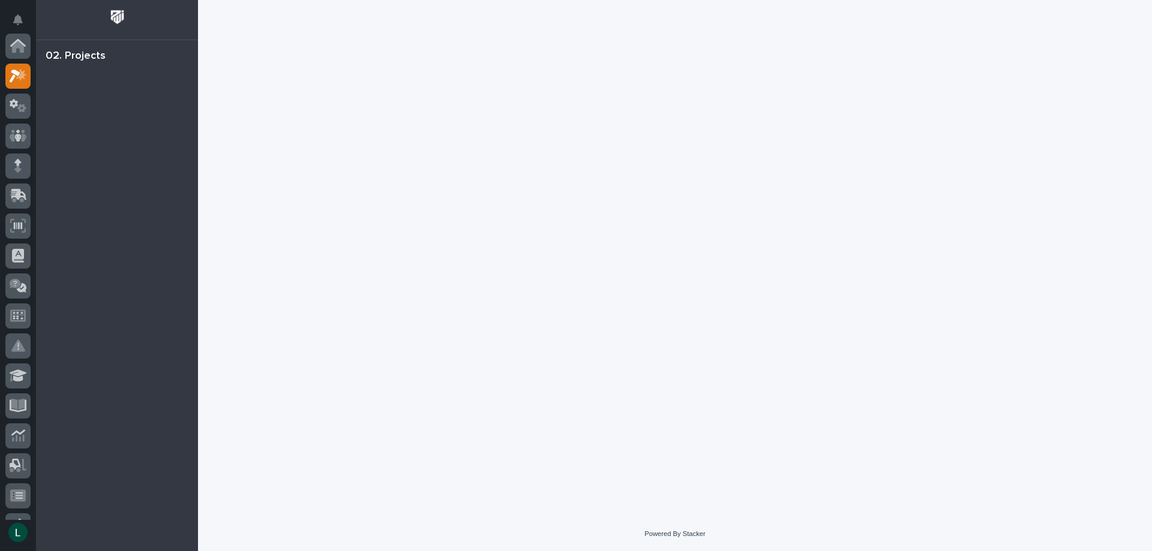
scroll to position [30, 0]
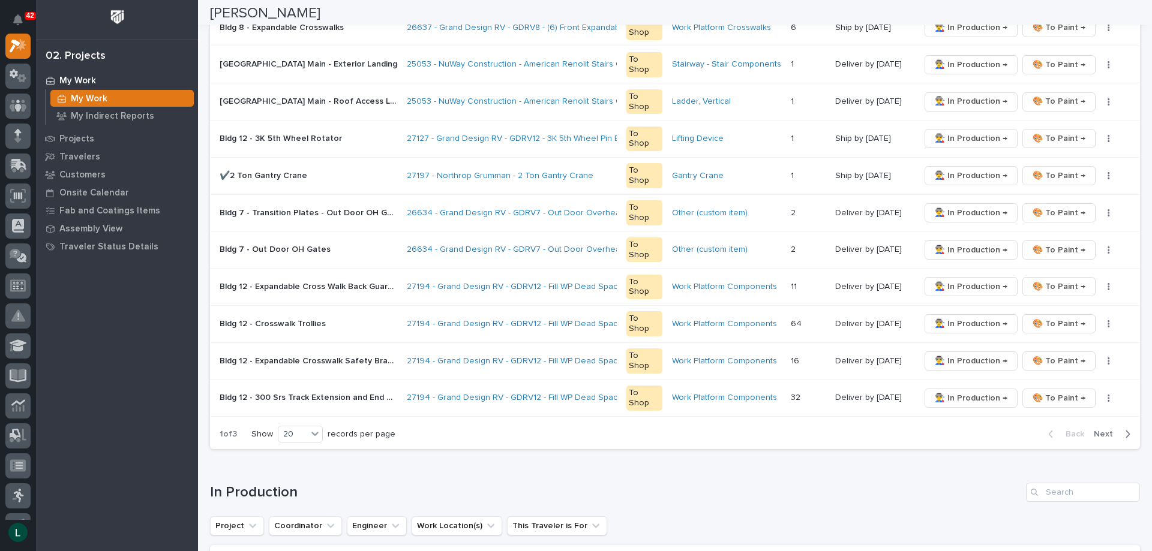
scroll to position [660, 0]
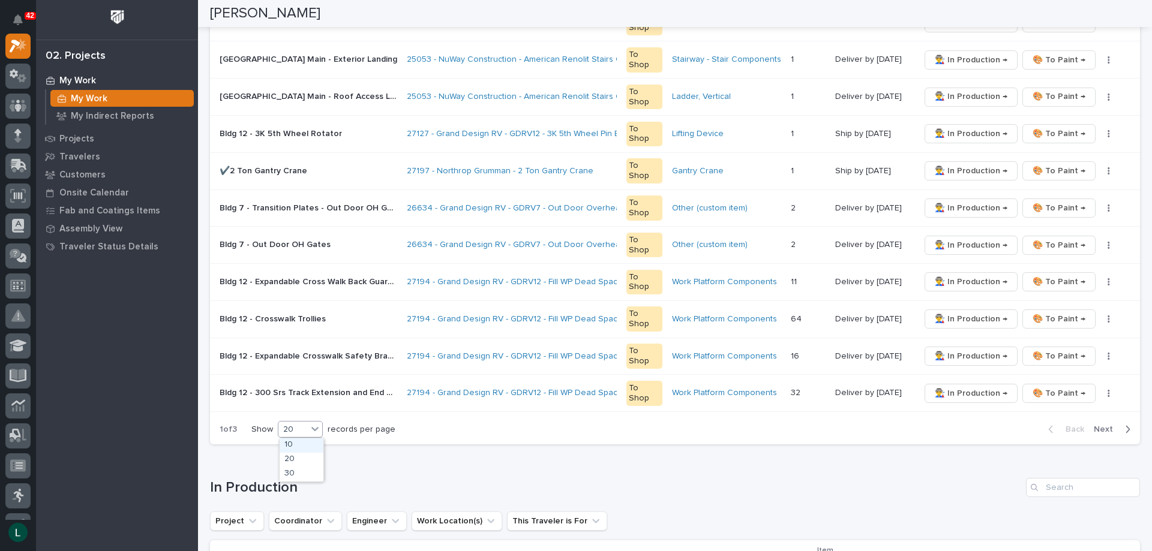
click at [300, 430] on div "20" at bounding box center [292, 430] width 29 height 13
click at [305, 470] on div "30" at bounding box center [302, 474] width 44 height 14
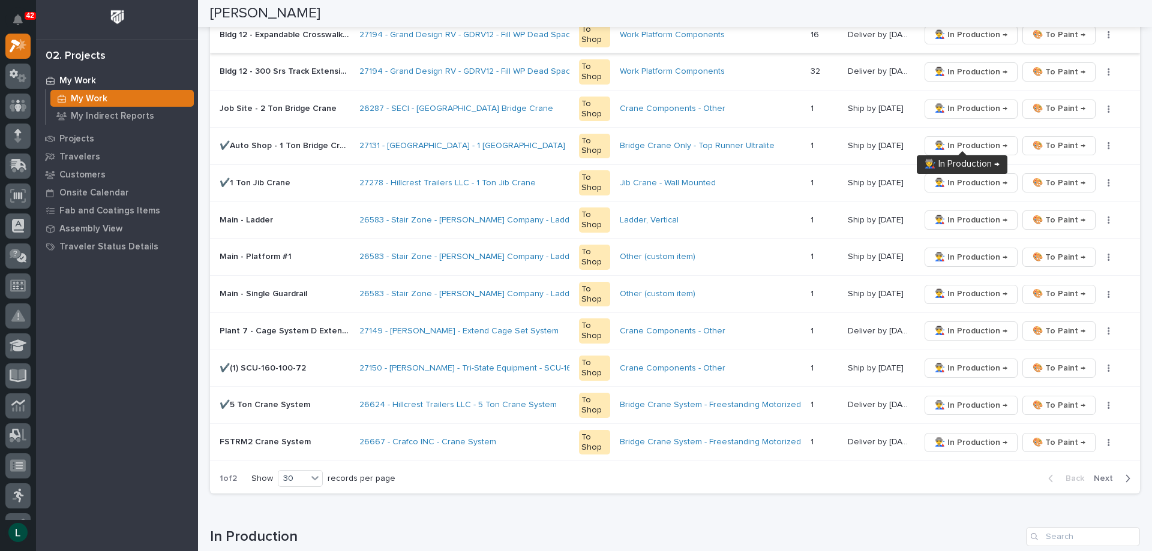
scroll to position [1020, 0]
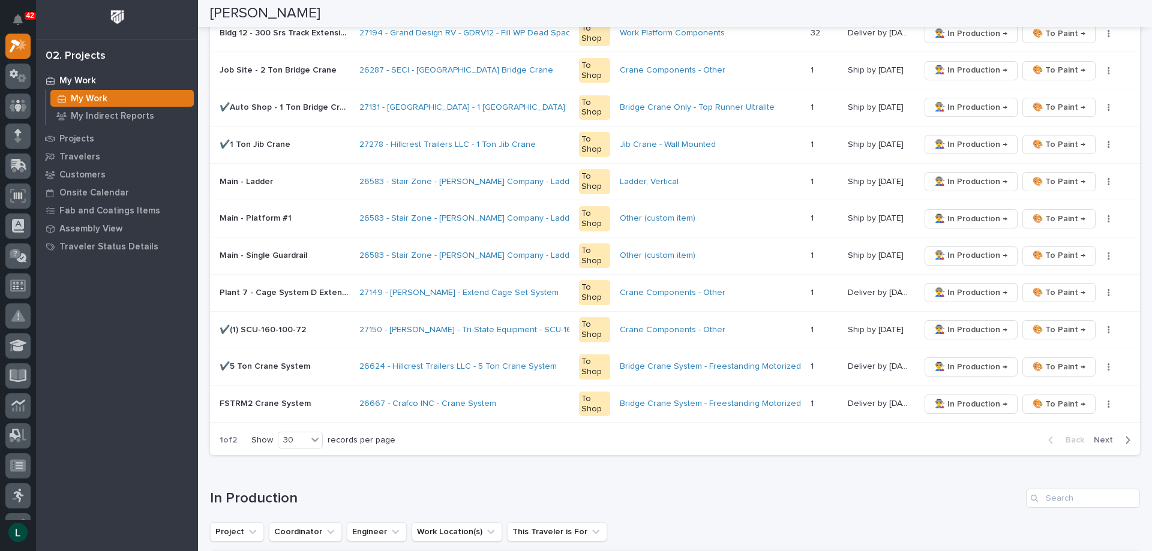
click at [1125, 438] on icon "button" at bounding box center [1127, 440] width 5 height 11
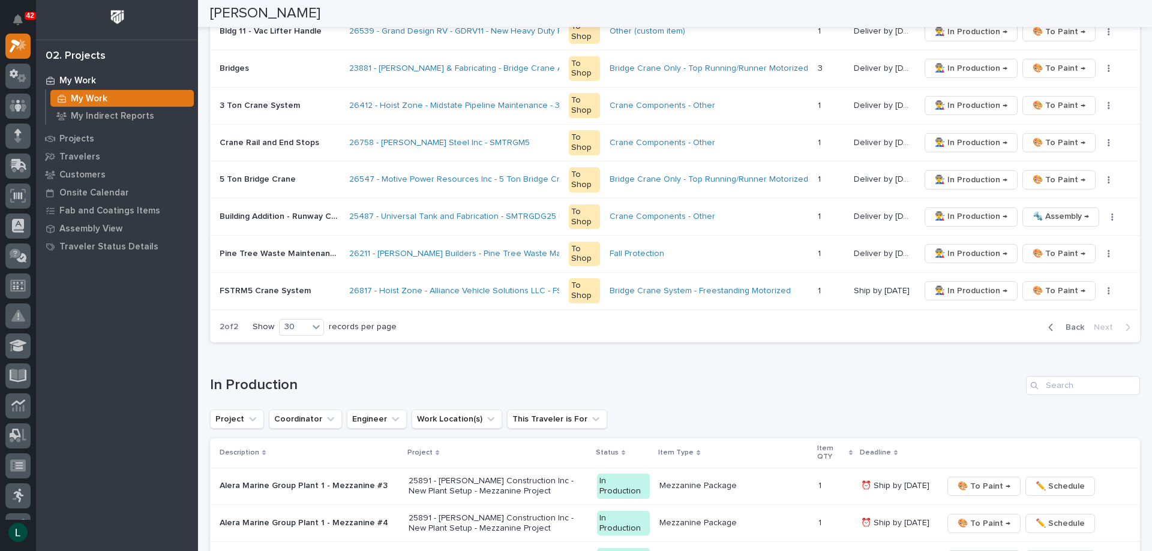
scroll to position [480, 0]
